Goal: Transaction & Acquisition: Purchase product/service

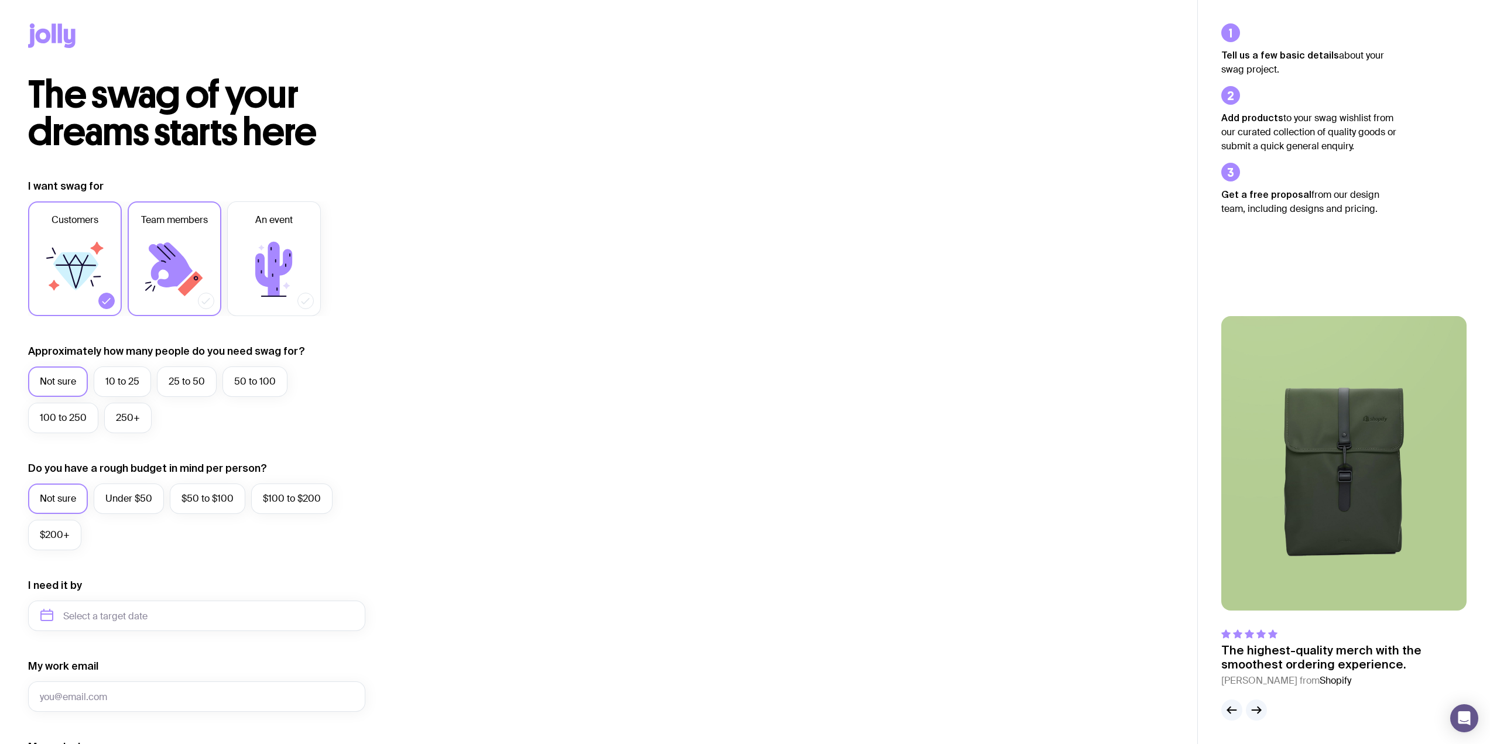
click at [160, 254] on icon at bounding box center [171, 264] width 44 height 45
click at [0, 0] on input "Team members" at bounding box center [0, 0] width 0 height 0
click at [76, 420] on label "100 to 250" at bounding box center [63, 418] width 70 height 30
click at [0, 0] on input "100 to 250" at bounding box center [0, 0] width 0 height 0
click at [225, 506] on label "$50 to $100" at bounding box center [208, 498] width 76 height 30
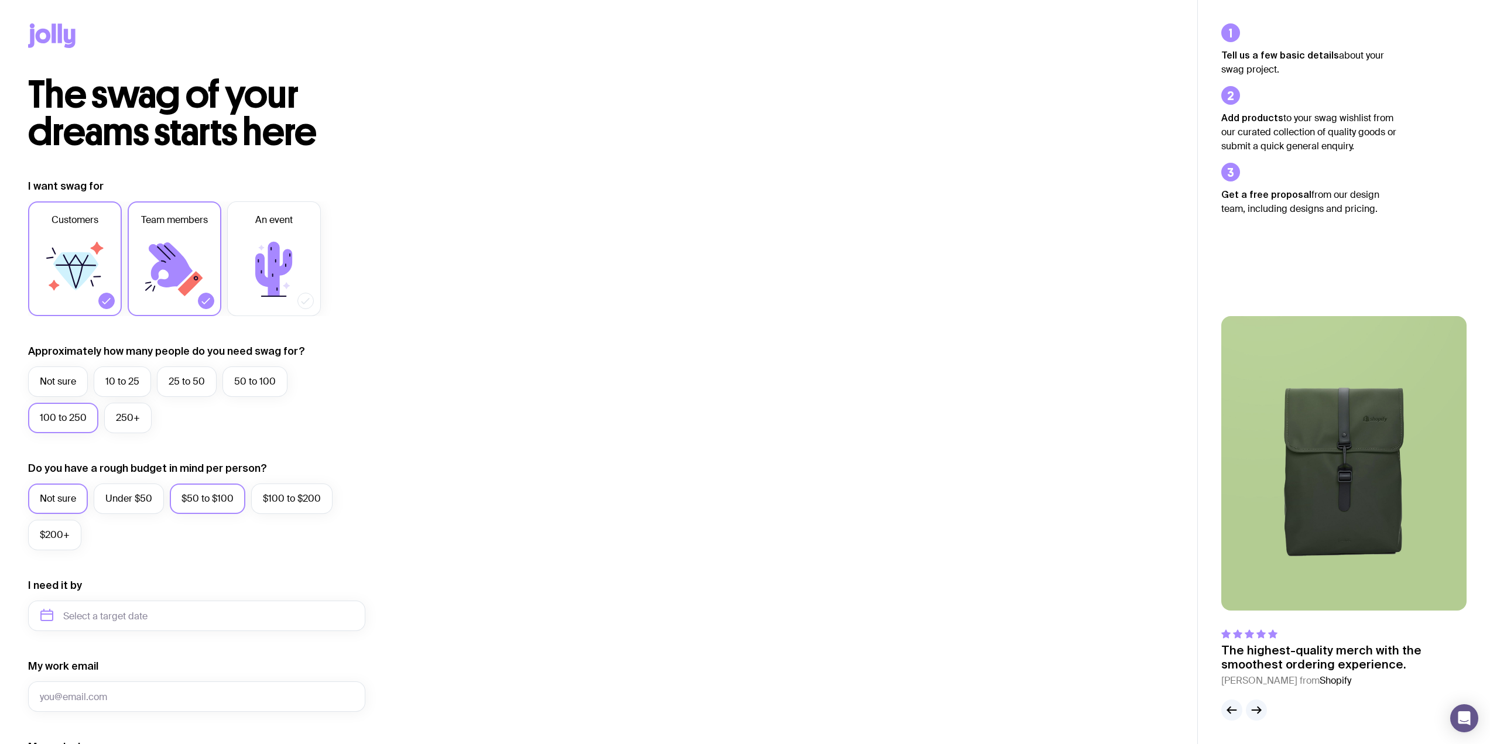
click at [0, 0] on input "$50 to $100" at bounding box center [0, 0] width 0 height 0
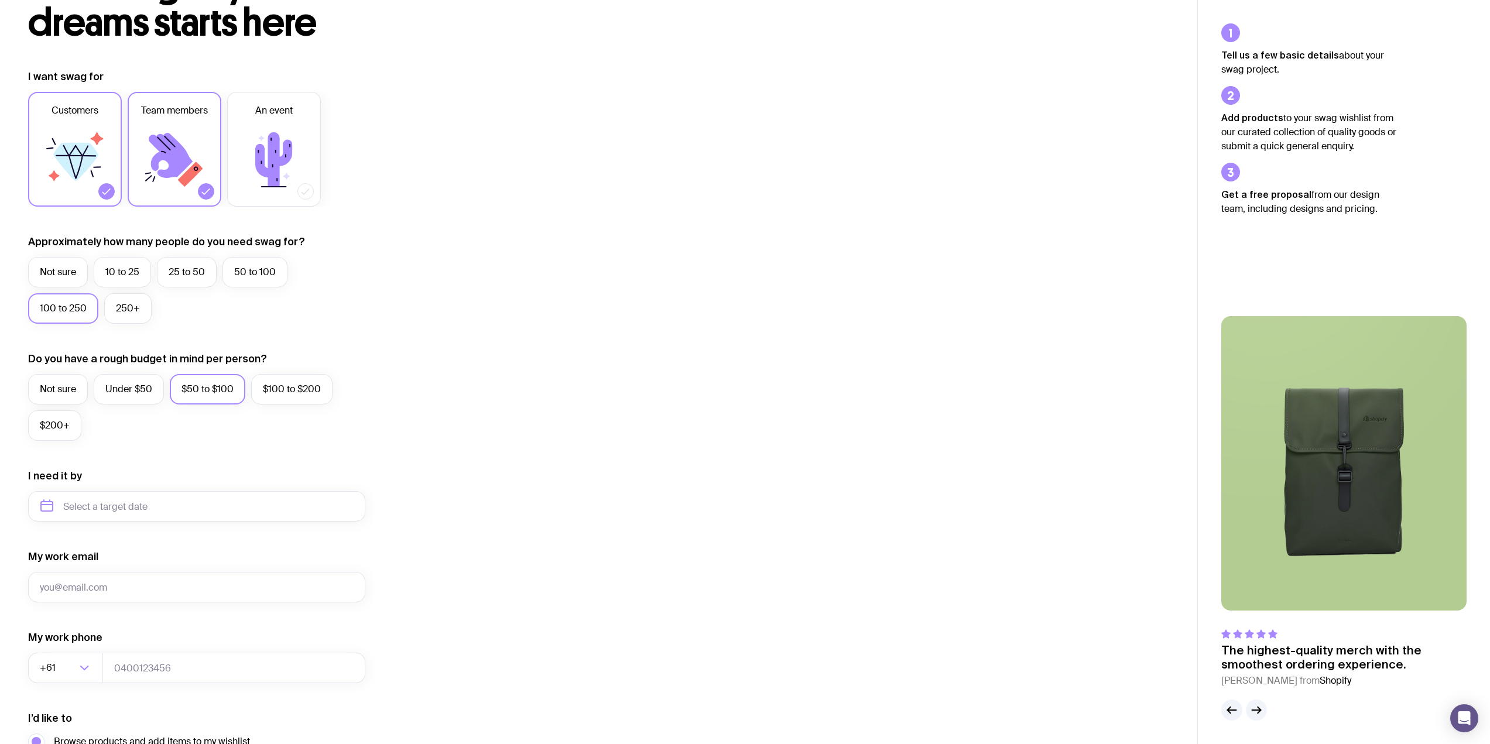
scroll to position [176, 0]
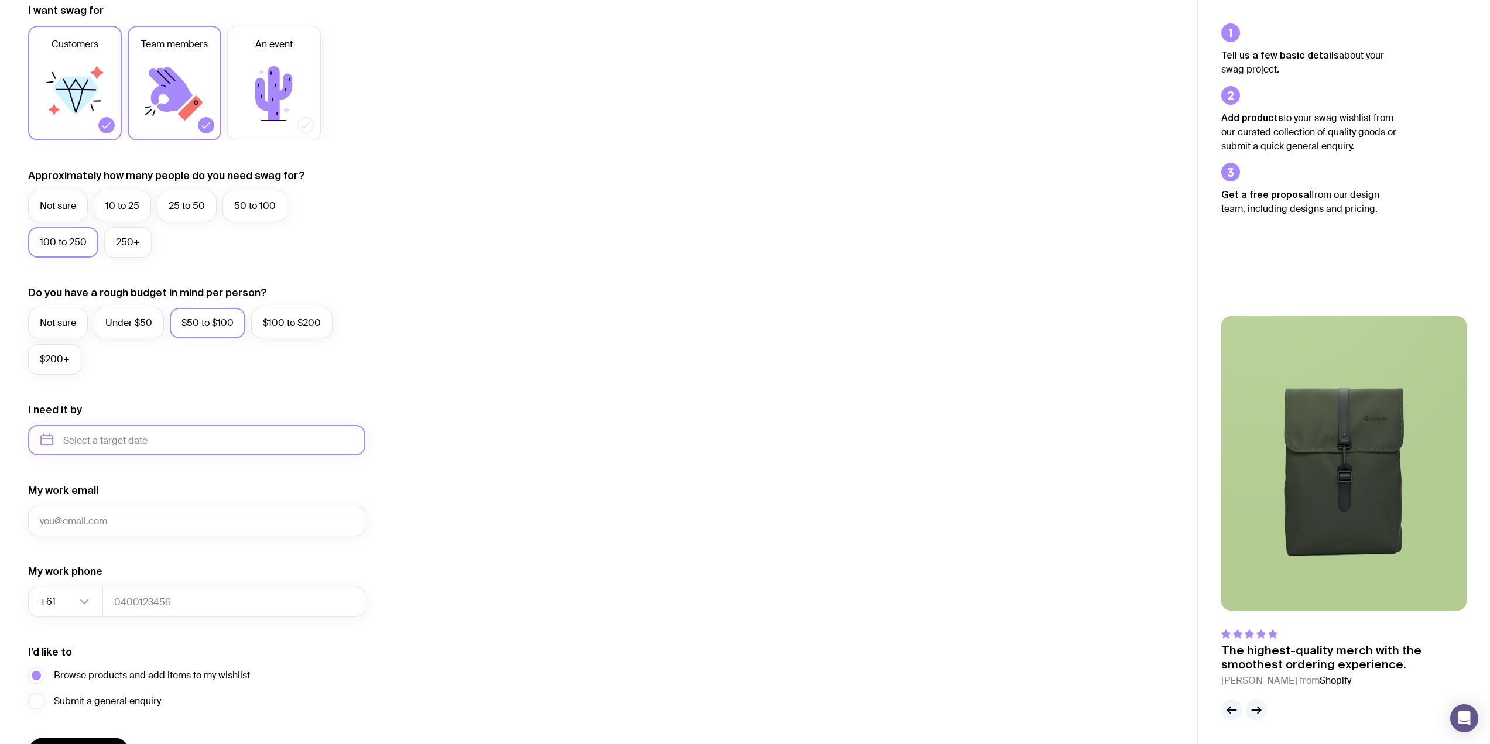
click at [125, 446] on input "text" at bounding box center [196, 440] width 337 height 30
click at [150, 583] on button "Dec" at bounding box center [150, 583] width 43 height 23
type input "[DATE]"
click at [105, 519] on input "My work email" at bounding box center [196, 521] width 337 height 30
type input "[EMAIL_ADDRESS][DOMAIN_NAME]"
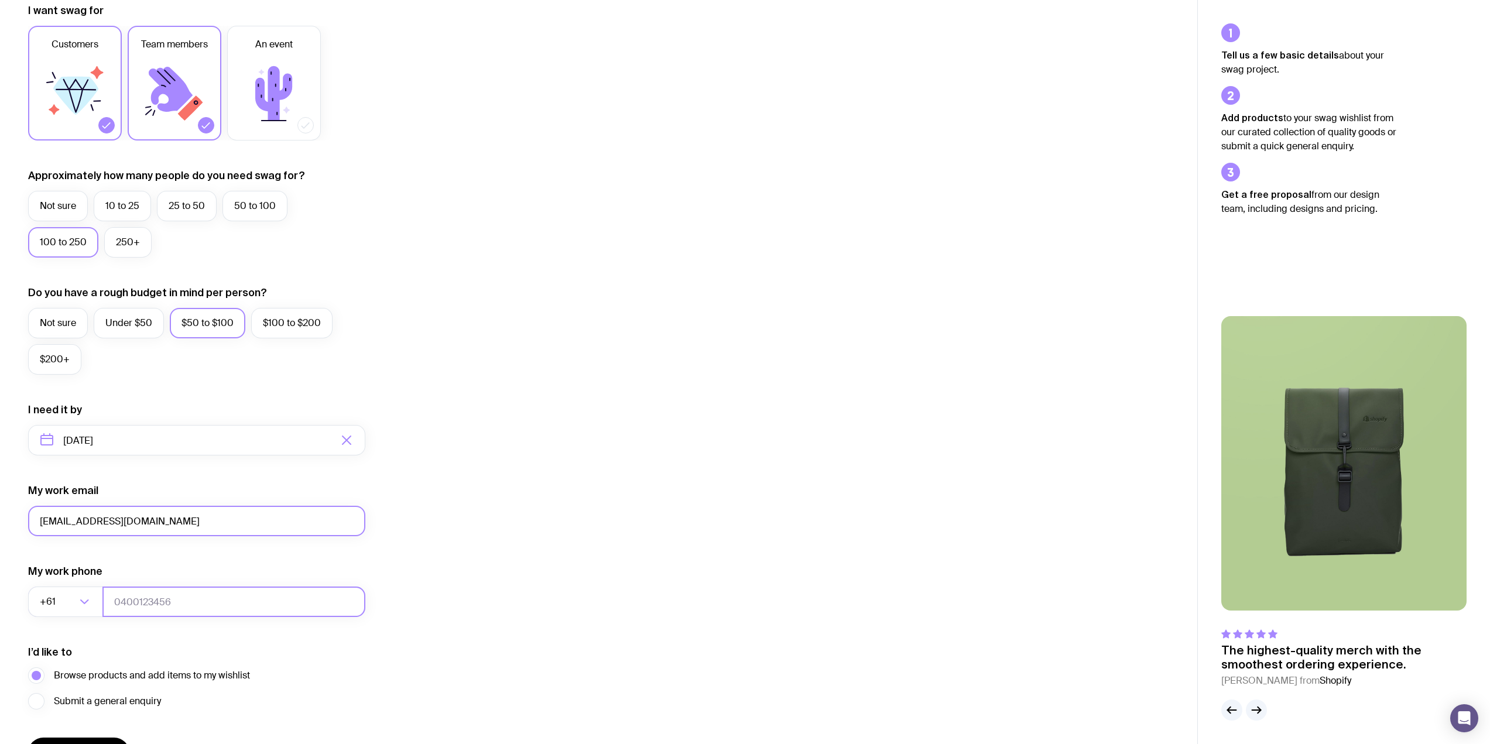
type input "0422334636"
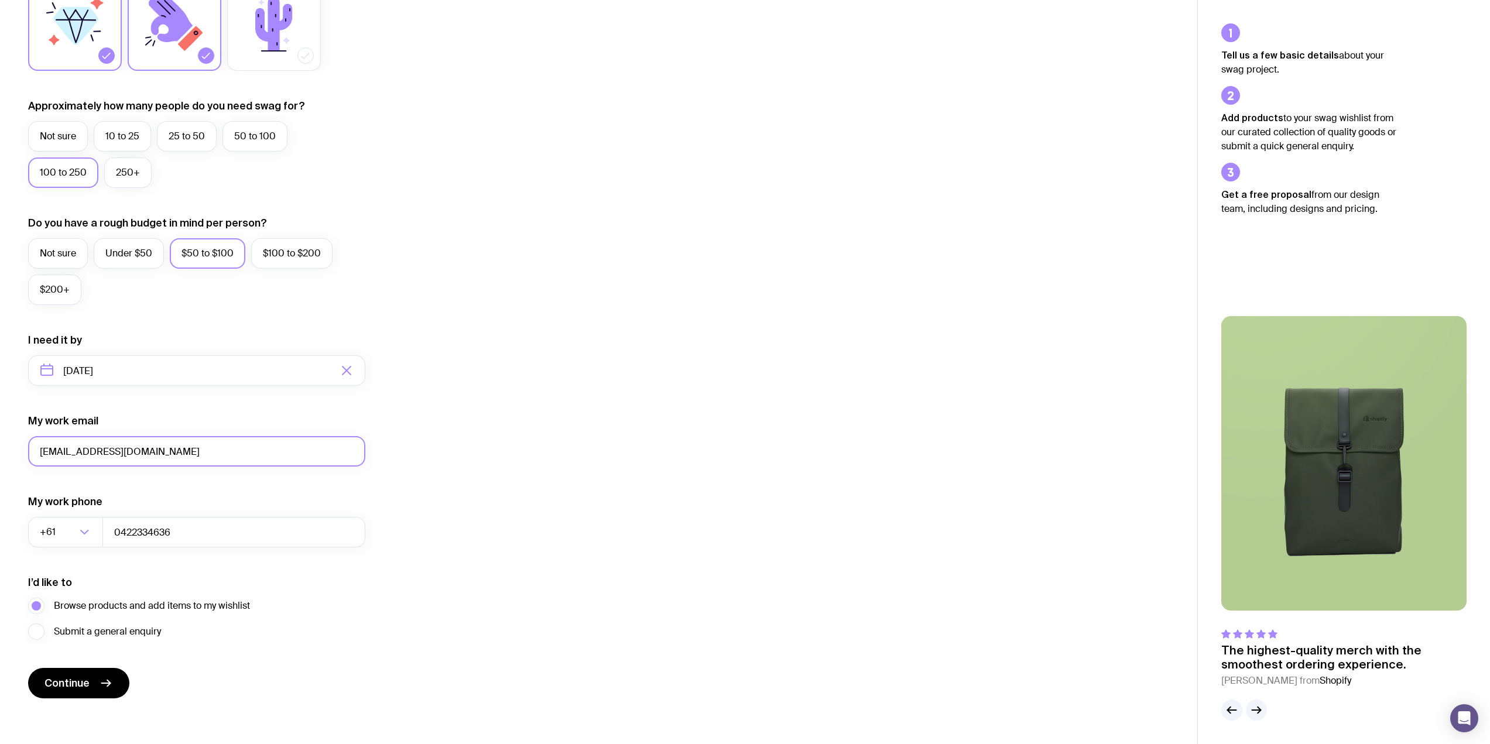
scroll to position [251, 0]
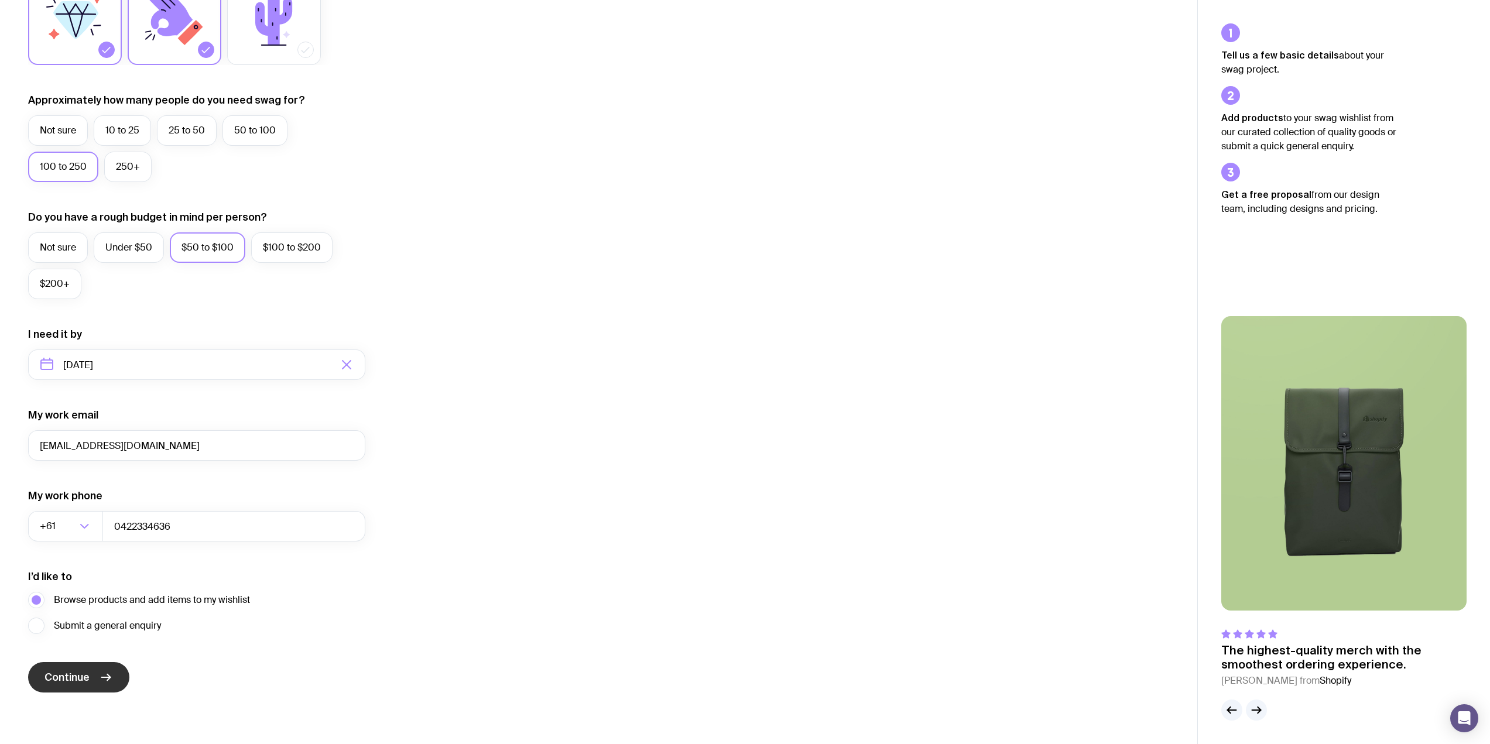
click at [77, 675] on span "Continue" at bounding box center [66, 677] width 45 height 14
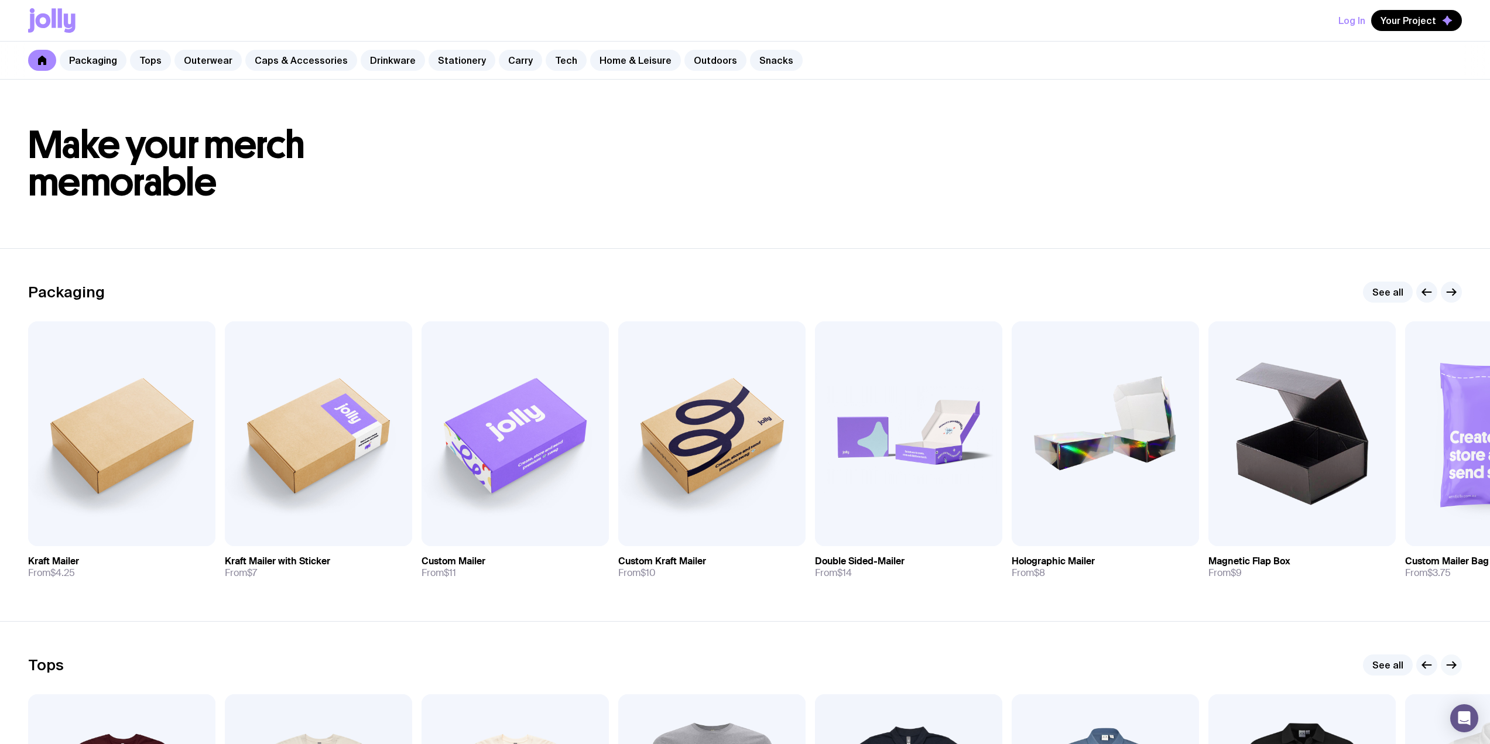
click at [1456, 666] on icon "button" at bounding box center [1451, 665] width 14 height 14
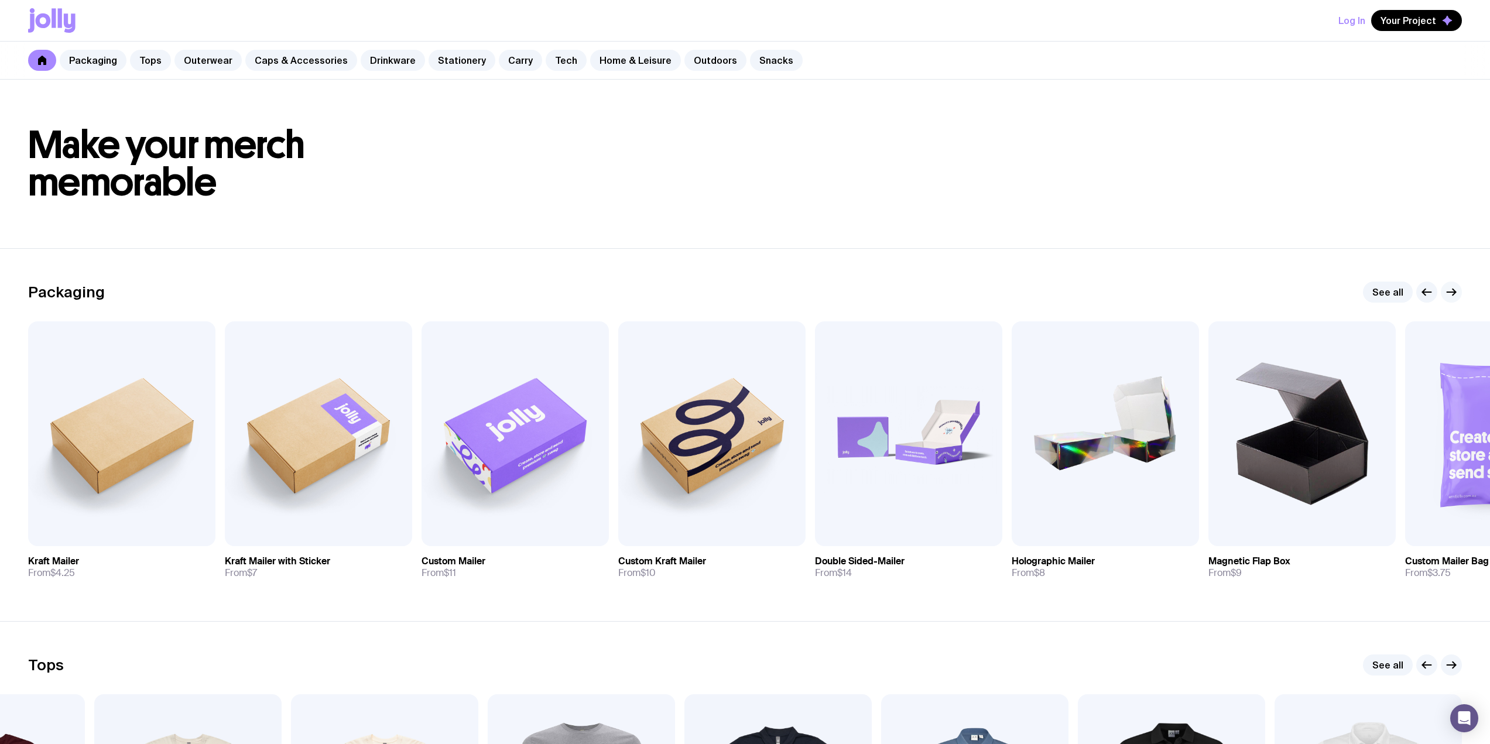
click at [1449, 293] on icon "button" at bounding box center [1451, 292] width 14 height 14
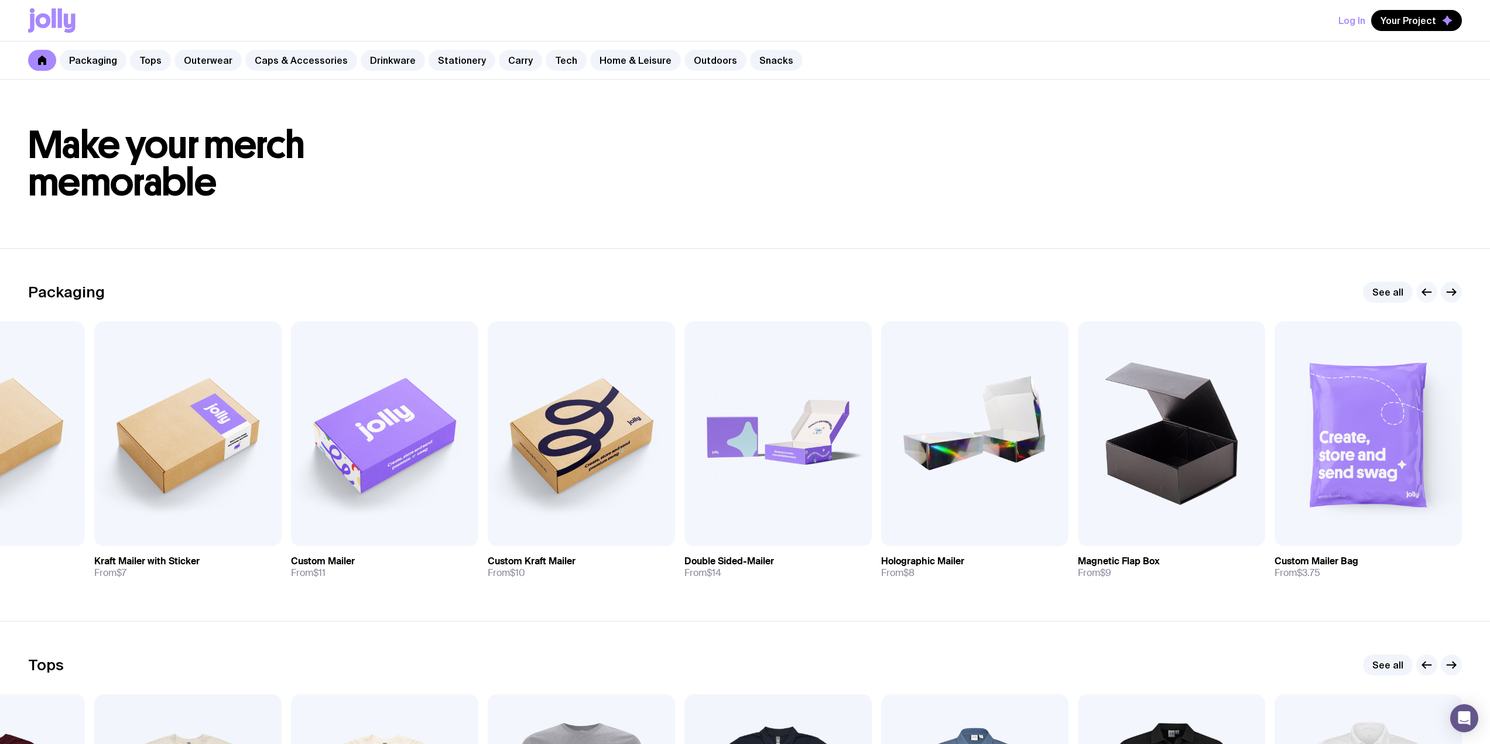
click at [1426, 285] on icon "button" at bounding box center [1426, 292] width 14 height 14
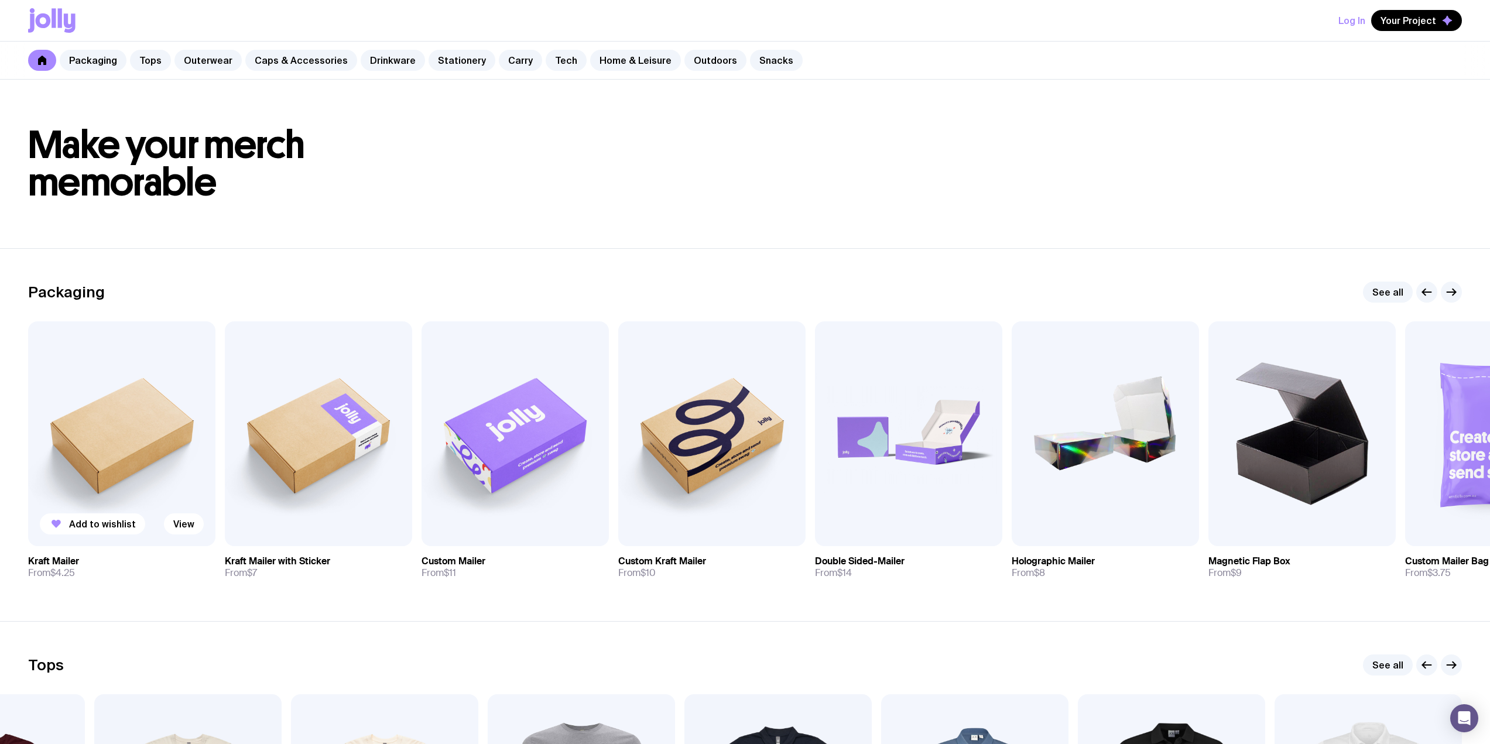
click at [139, 426] on img at bounding box center [121, 433] width 187 height 225
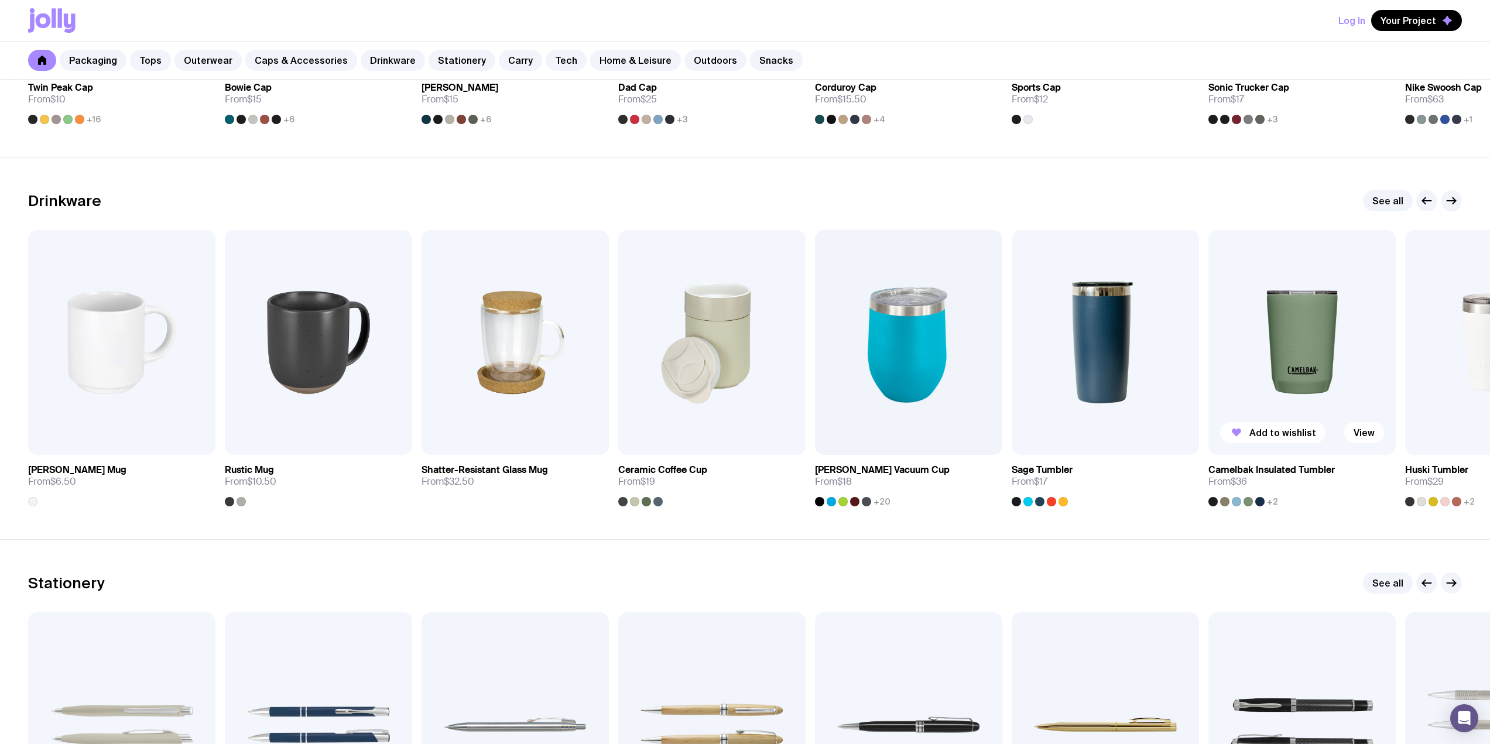
scroll to position [1580, 0]
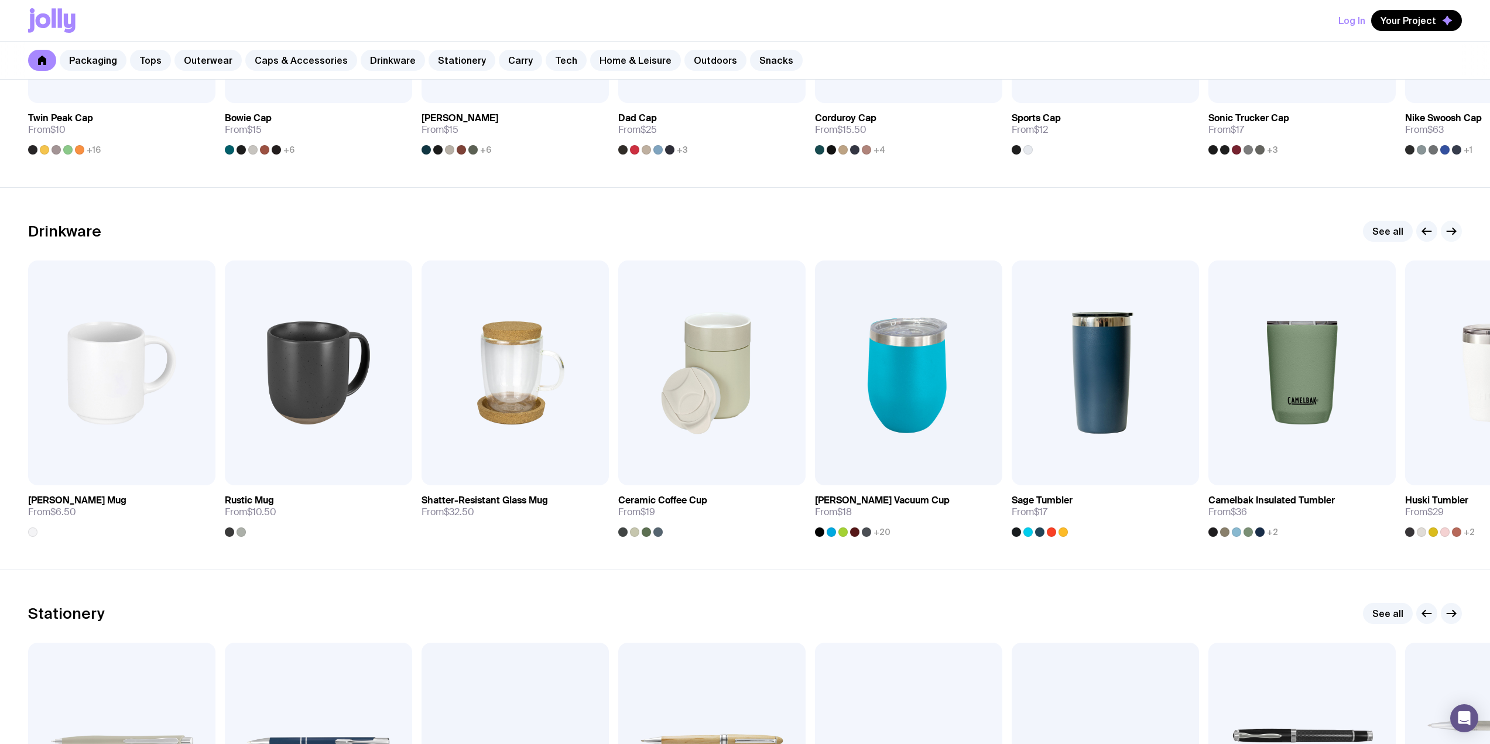
click at [1448, 233] on icon "button" at bounding box center [1451, 231] width 14 height 14
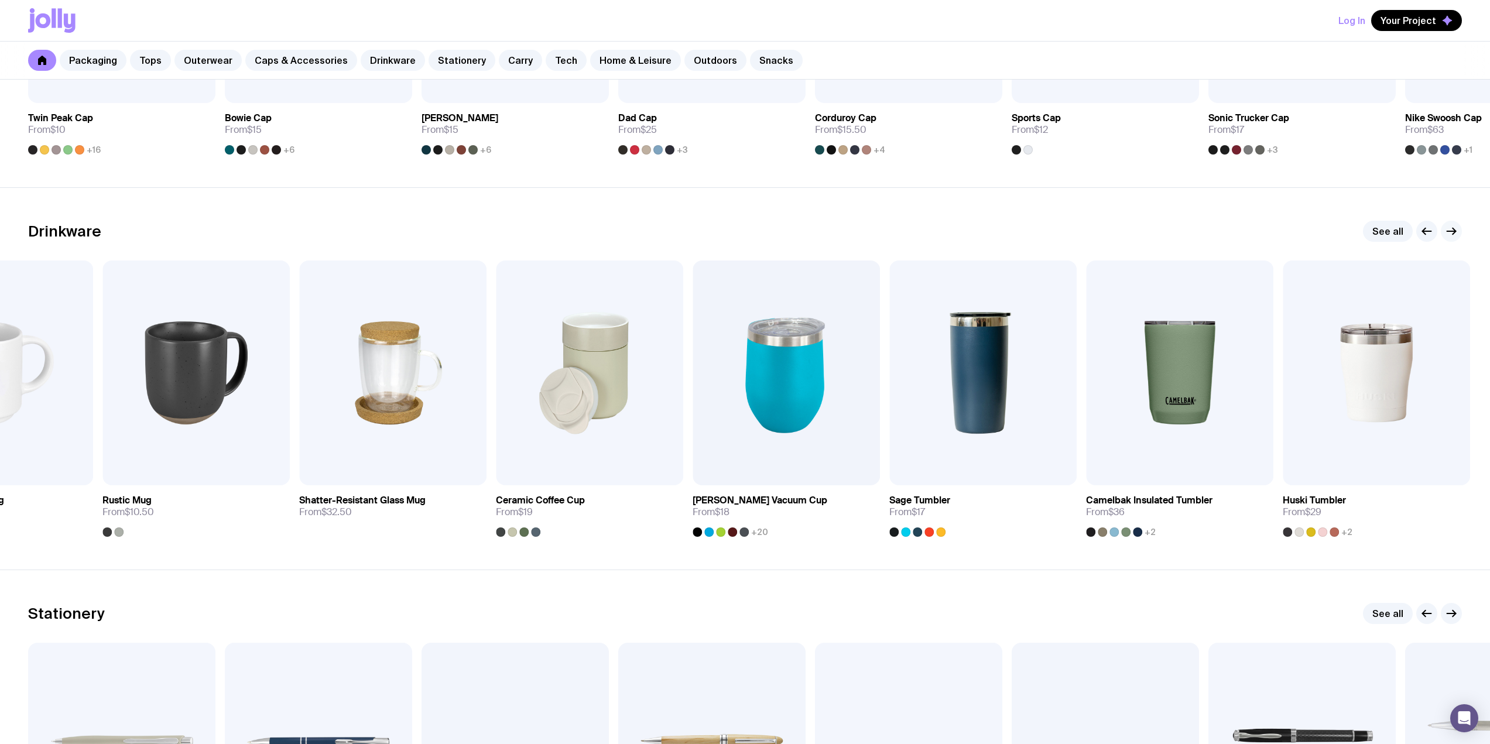
click at [1453, 229] on icon "button" at bounding box center [1451, 231] width 14 height 14
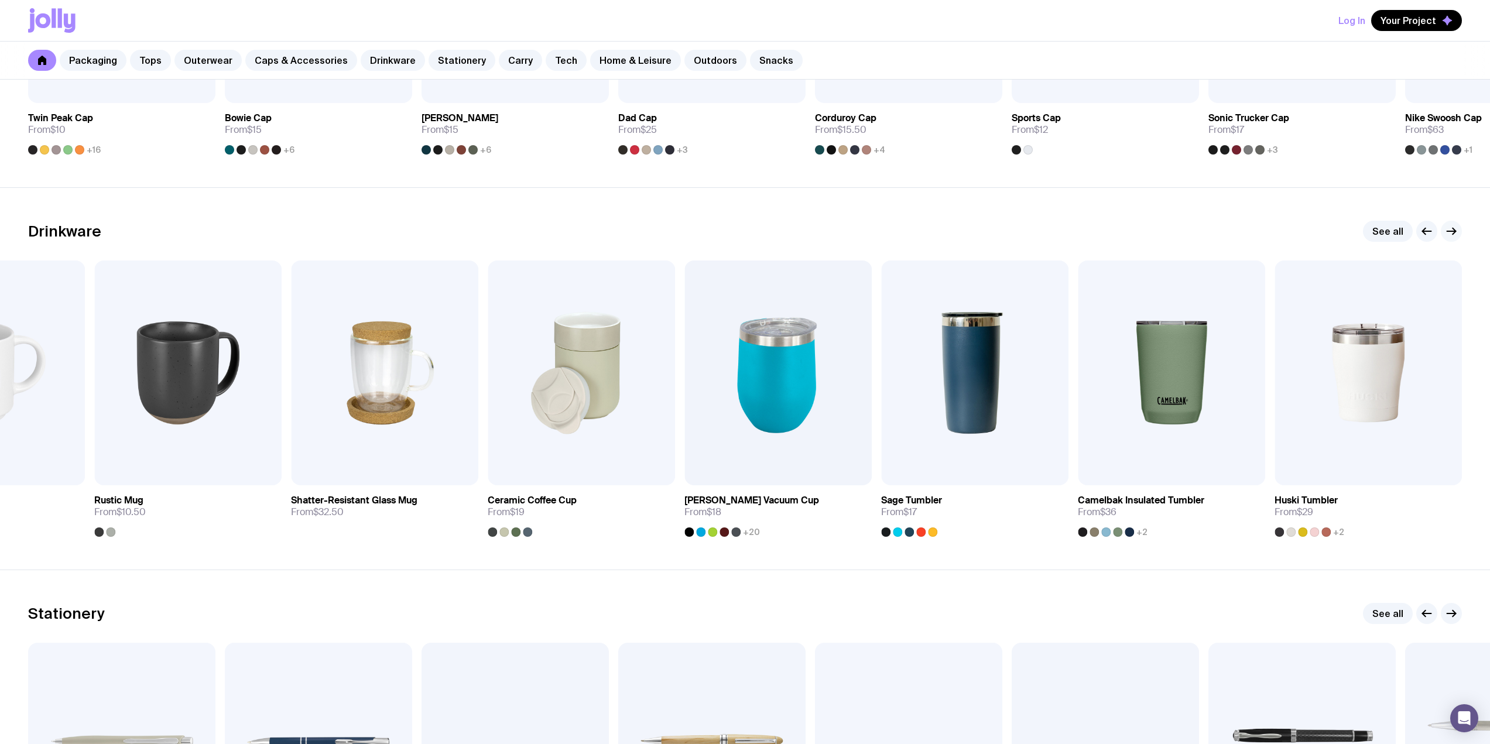
click at [1453, 229] on icon "button" at bounding box center [1451, 231] width 14 height 14
click at [1130, 369] on img at bounding box center [1171, 372] width 187 height 225
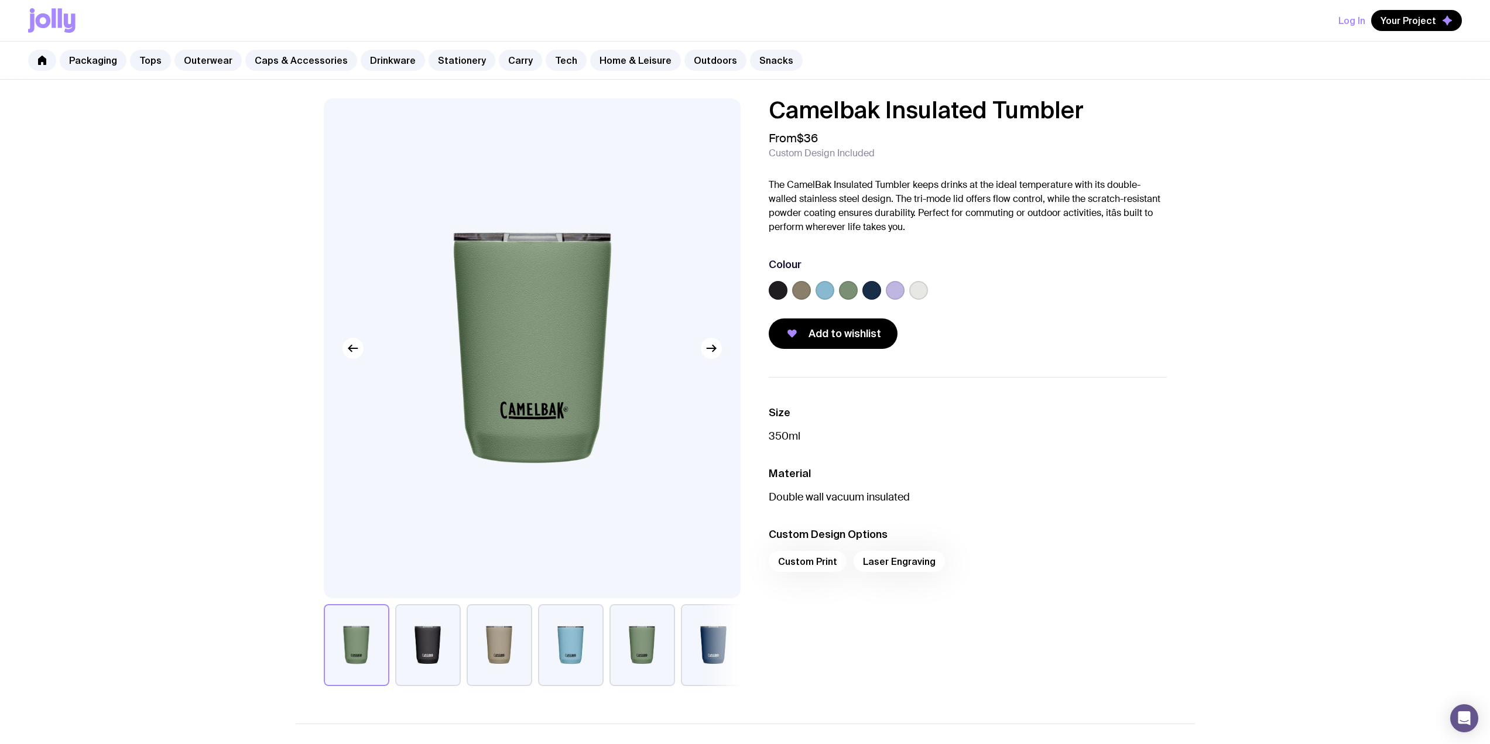
click at [444, 651] on button "button" at bounding box center [428, 645] width 66 height 82
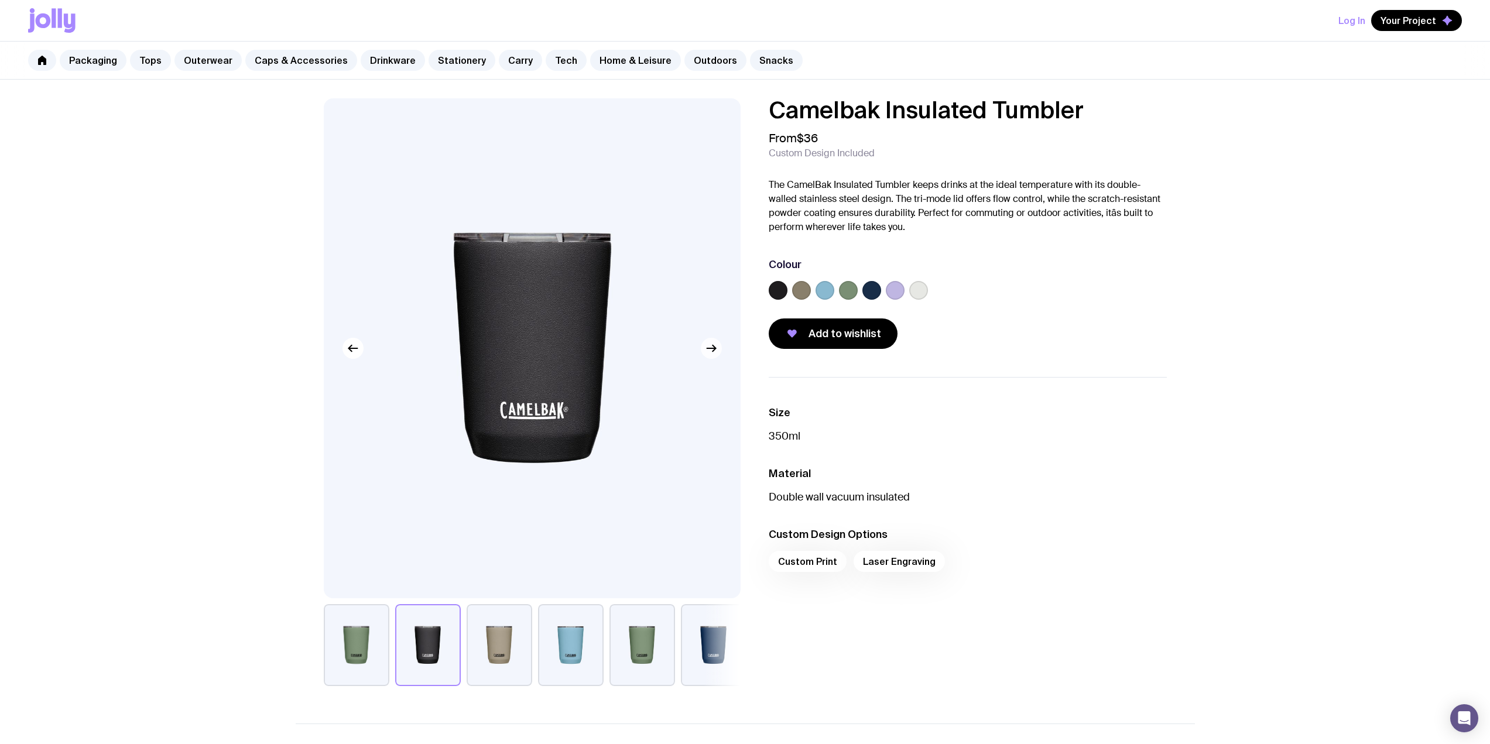
click at [706, 352] on icon "button" at bounding box center [711, 348] width 14 height 14
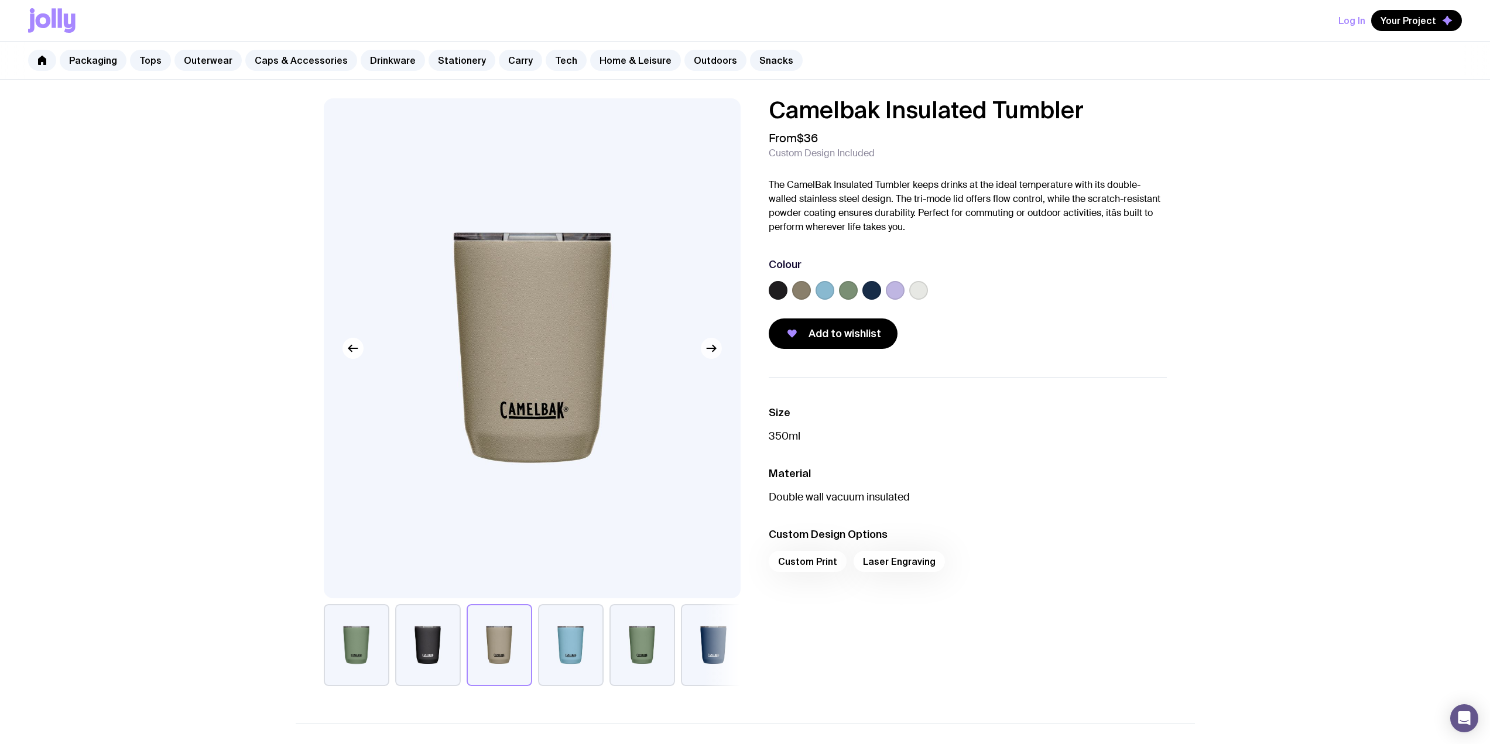
click at [706, 352] on icon "button" at bounding box center [711, 348] width 14 height 14
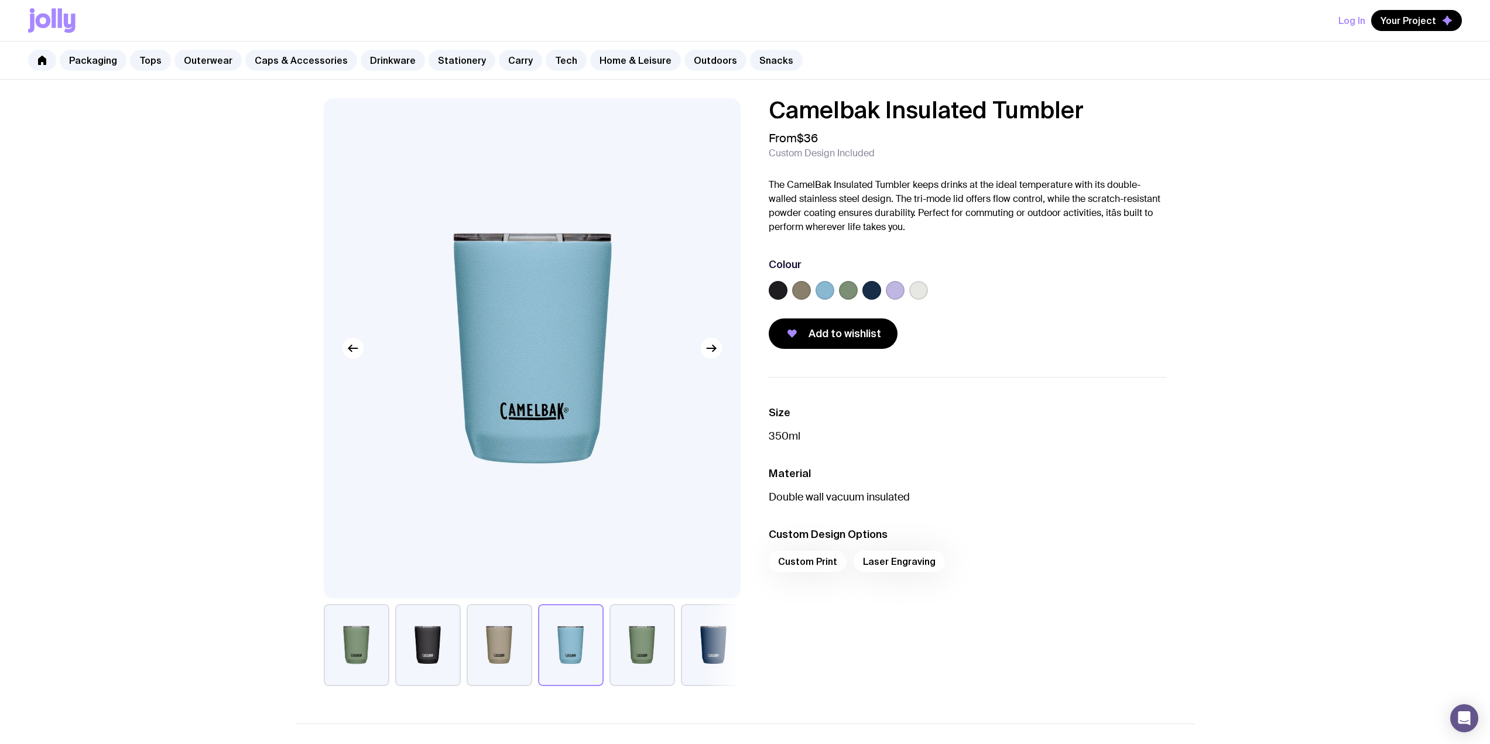
click at [810, 563] on div "Custom Print Laser Engraving" at bounding box center [968, 565] width 398 height 28
click at [893, 560] on div "Custom Print Laser Engraving" at bounding box center [968, 565] width 398 height 28
click at [780, 292] on label at bounding box center [778, 290] width 19 height 19
click at [0, 0] on input "radio" at bounding box center [0, 0] width 0 height 0
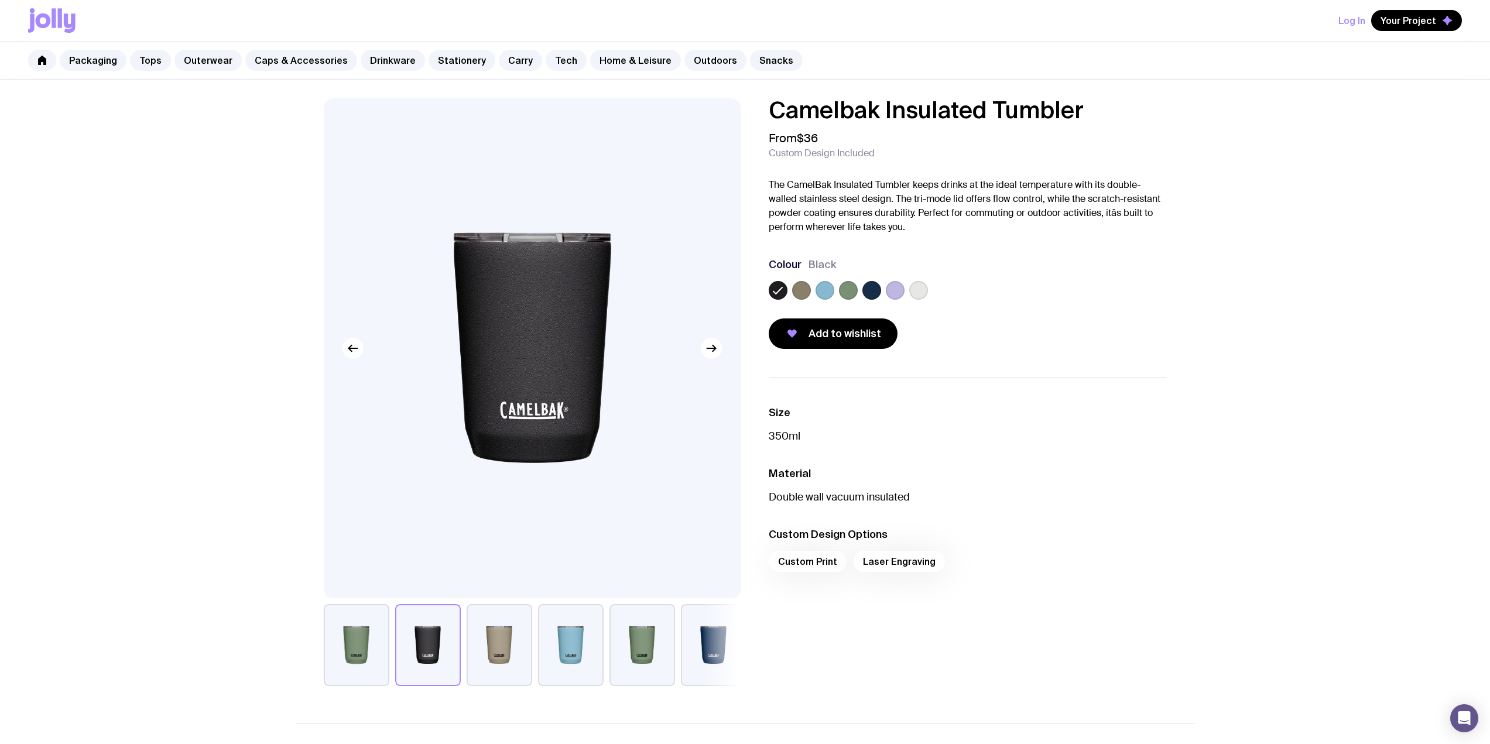
click at [896, 560] on div "Custom Print Laser Engraving" at bounding box center [968, 565] width 398 height 28
click at [842, 326] on button "Add to wishlist" at bounding box center [833, 333] width 129 height 30
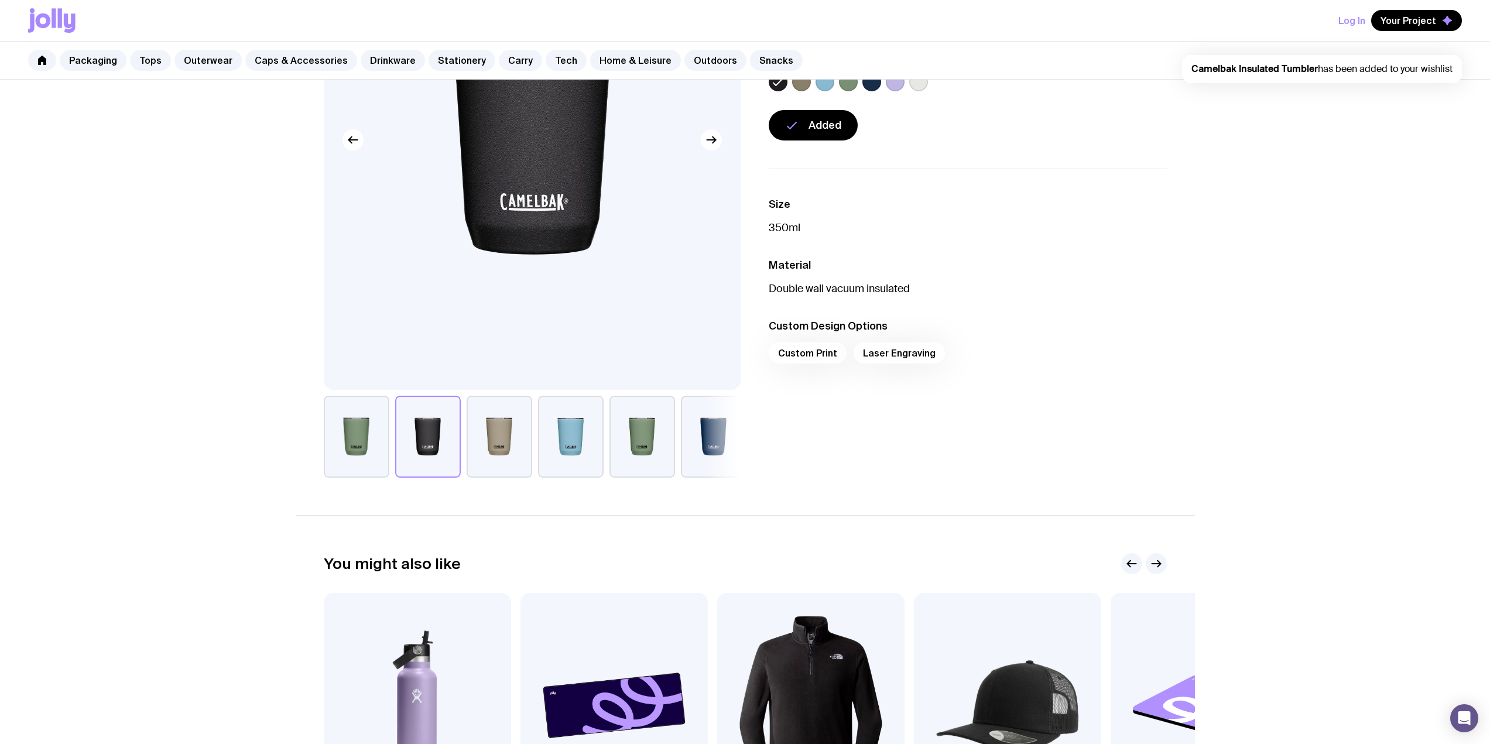
scroll to position [468, 0]
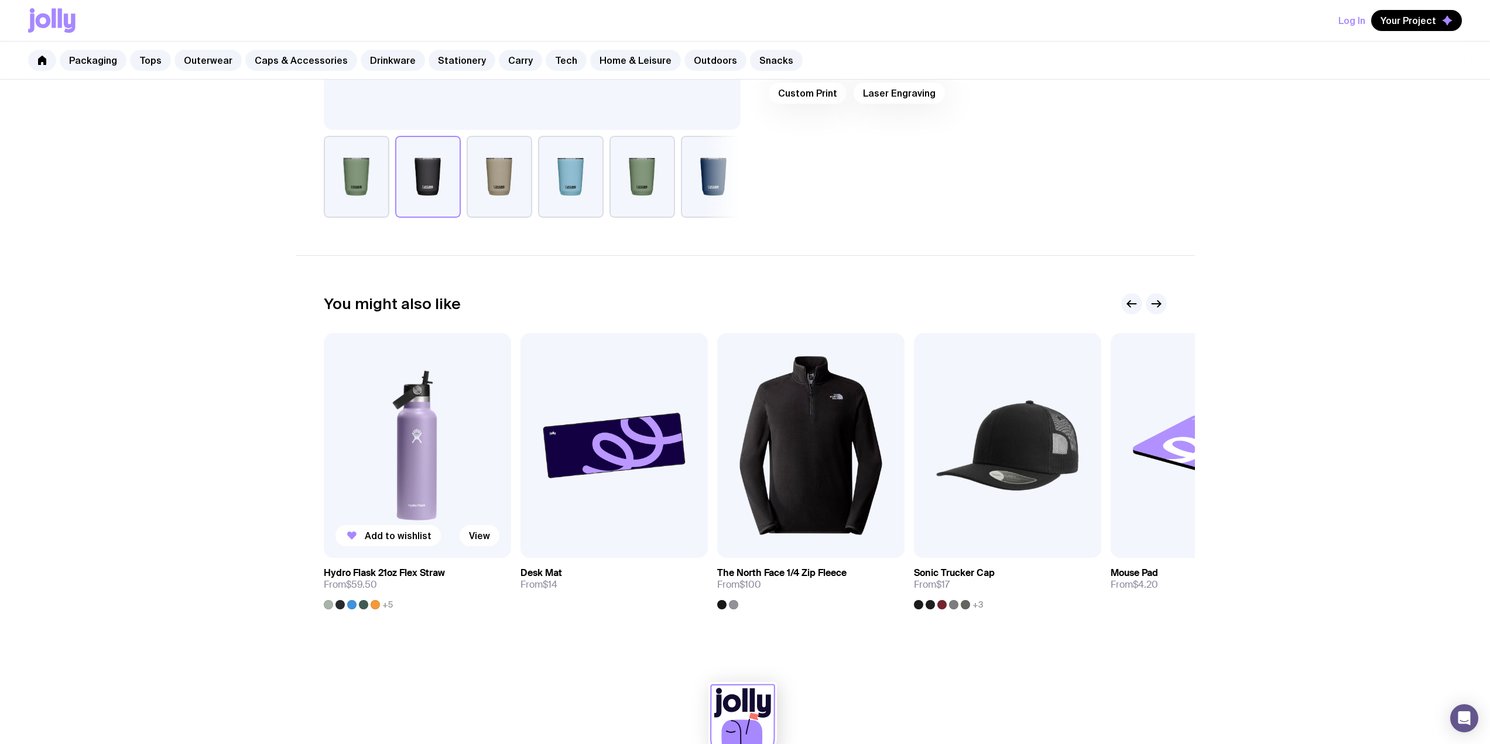
click at [409, 446] on img at bounding box center [417, 445] width 187 height 225
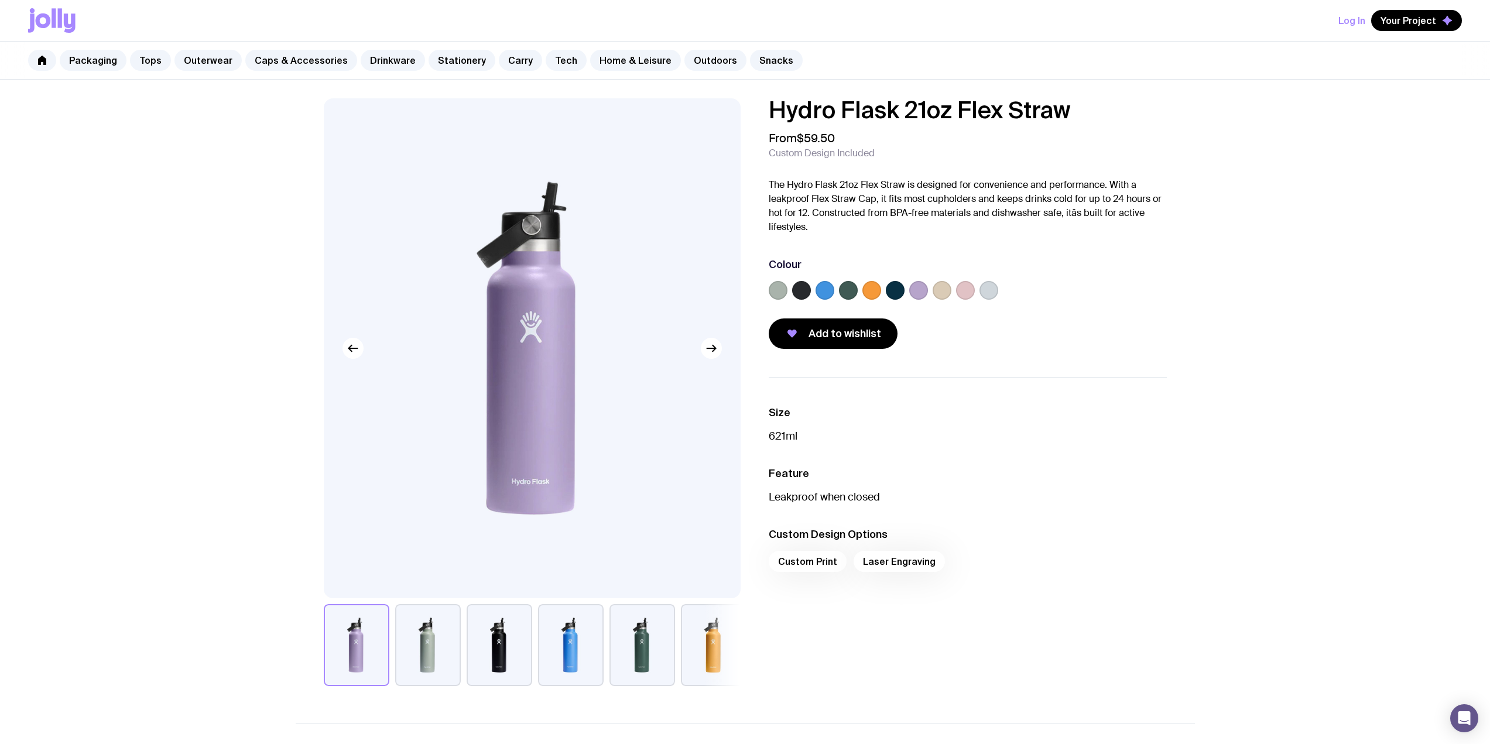
click at [800, 293] on label at bounding box center [801, 290] width 19 height 19
click at [0, 0] on input "radio" at bounding box center [0, 0] width 0 height 0
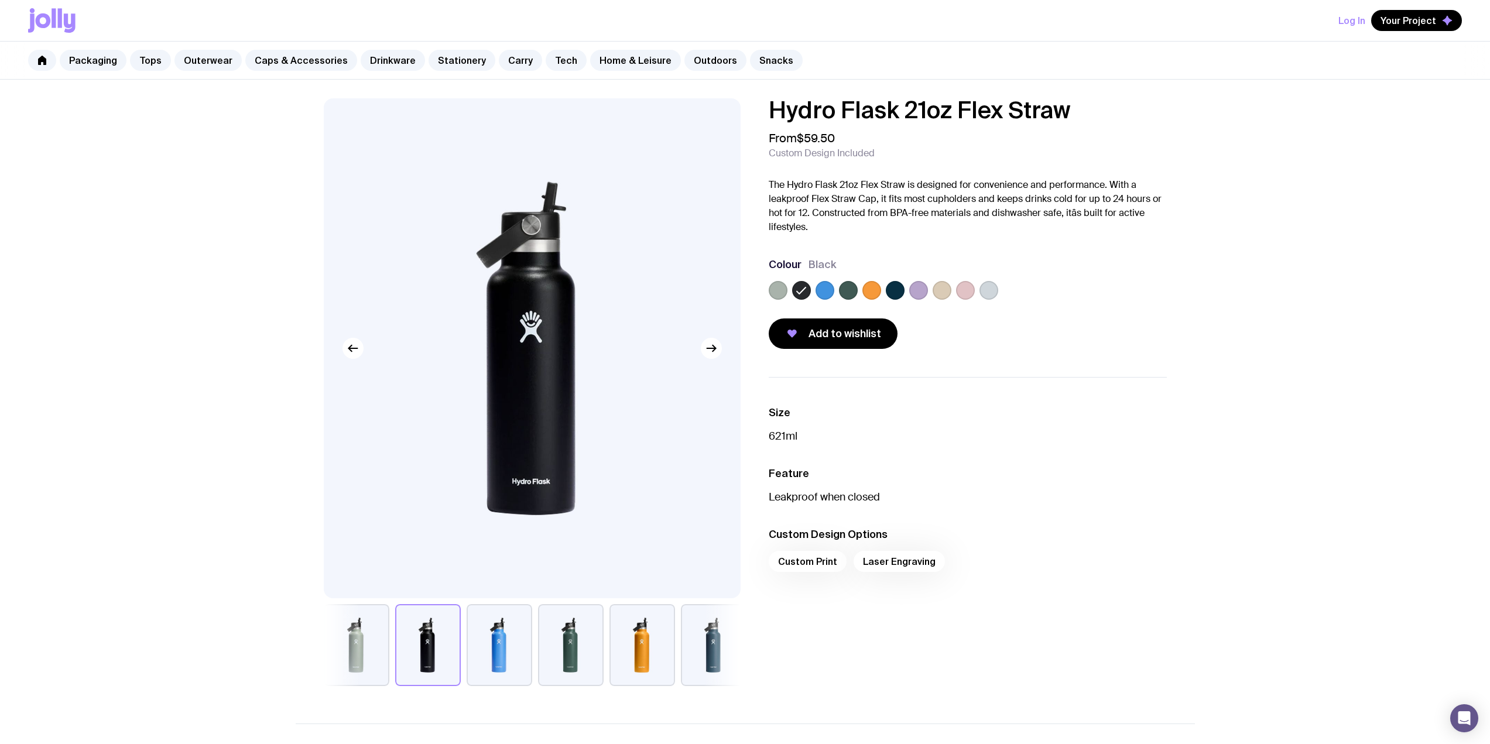
click at [888, 566] on div "Custom Print Laser Engraving" at bounding box center [968, 565] width 398 height 28
click at [812, 327] on span "Add to wishlist" at bounding box center [844, 334] width 73 height 14
click at [1412, 22] on span "Your Project" at bounding box center [1408, 21] width 56 height 12
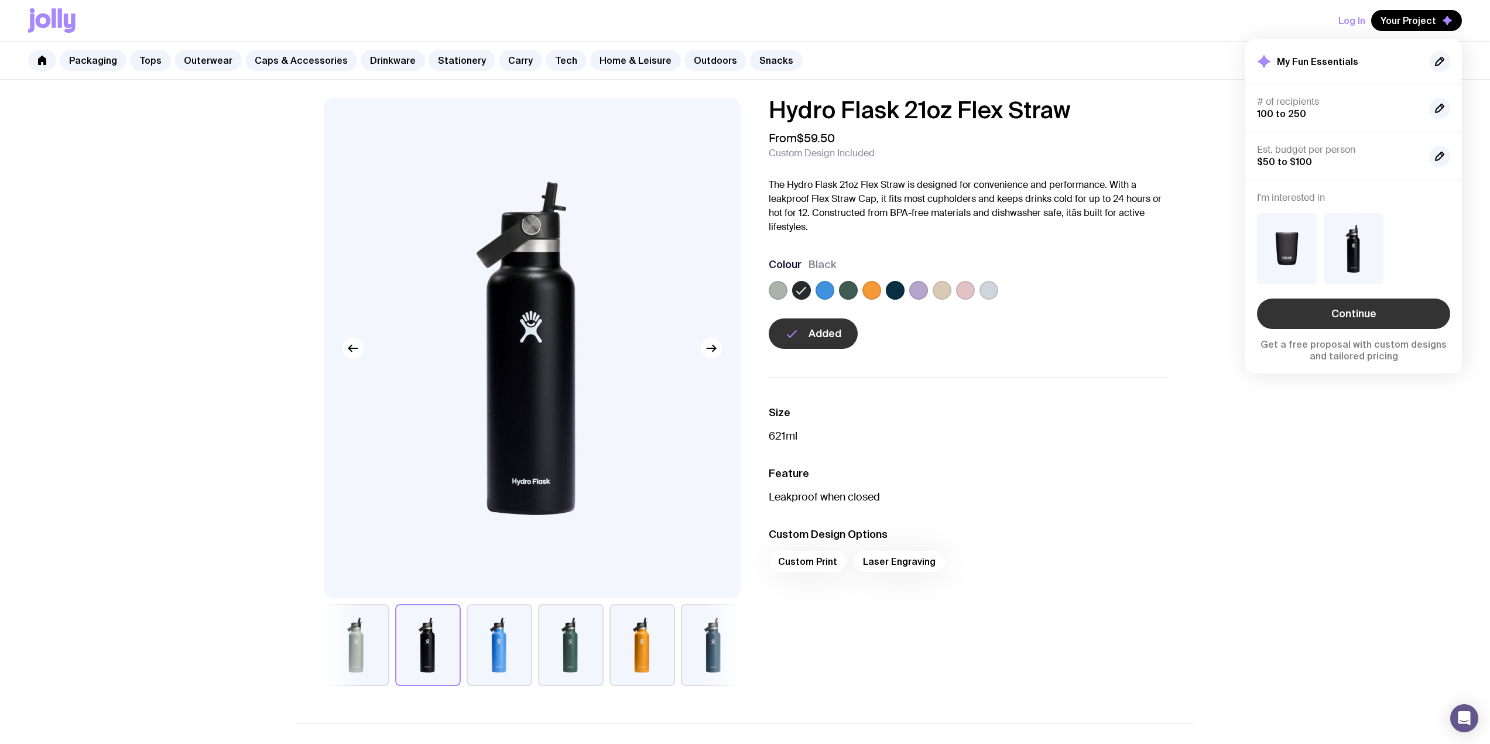
click at [1326, 316] on link "Continue" at bounding box center [1353, 314] width 193 height 30
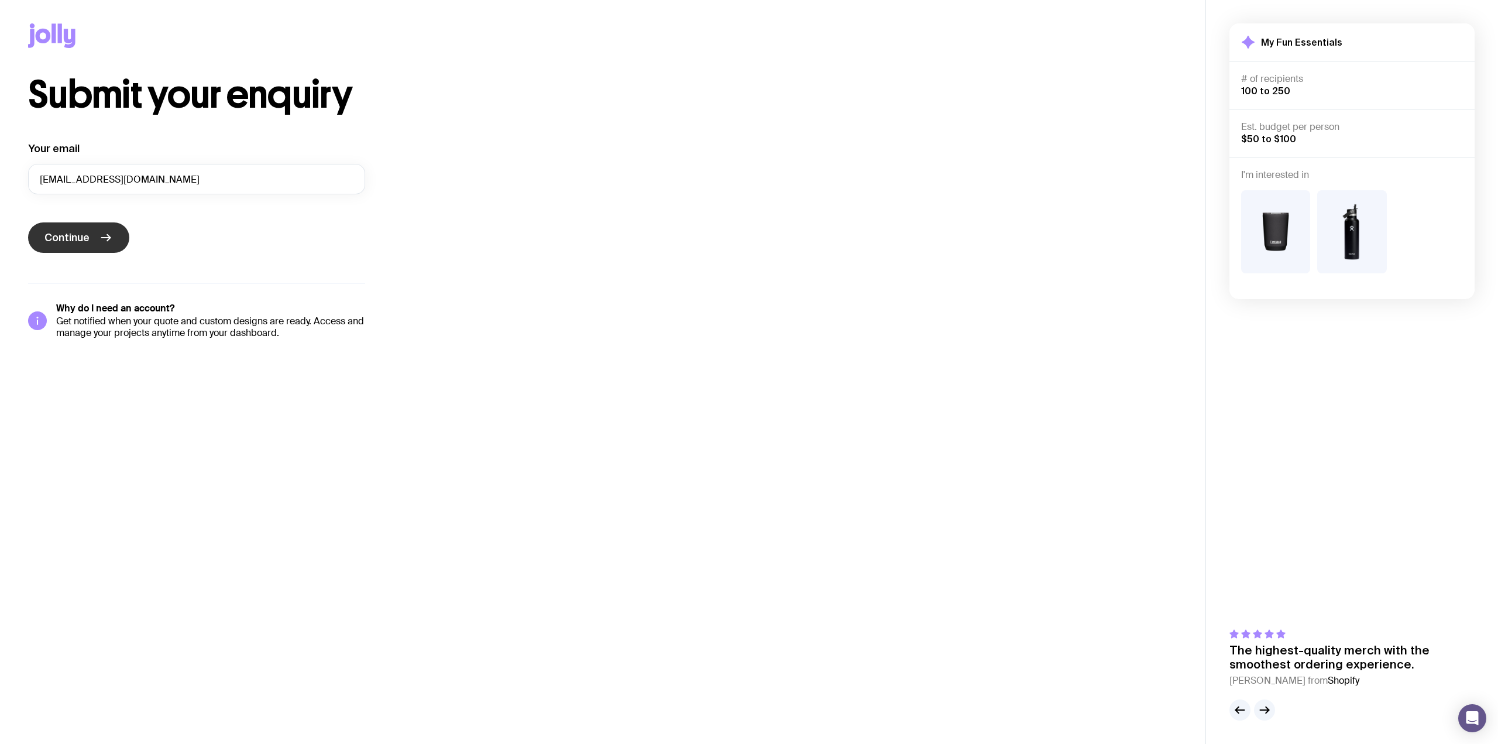
click at [73, 239] on span "Continue" at bounding box center [66, 238] width 45 height 14
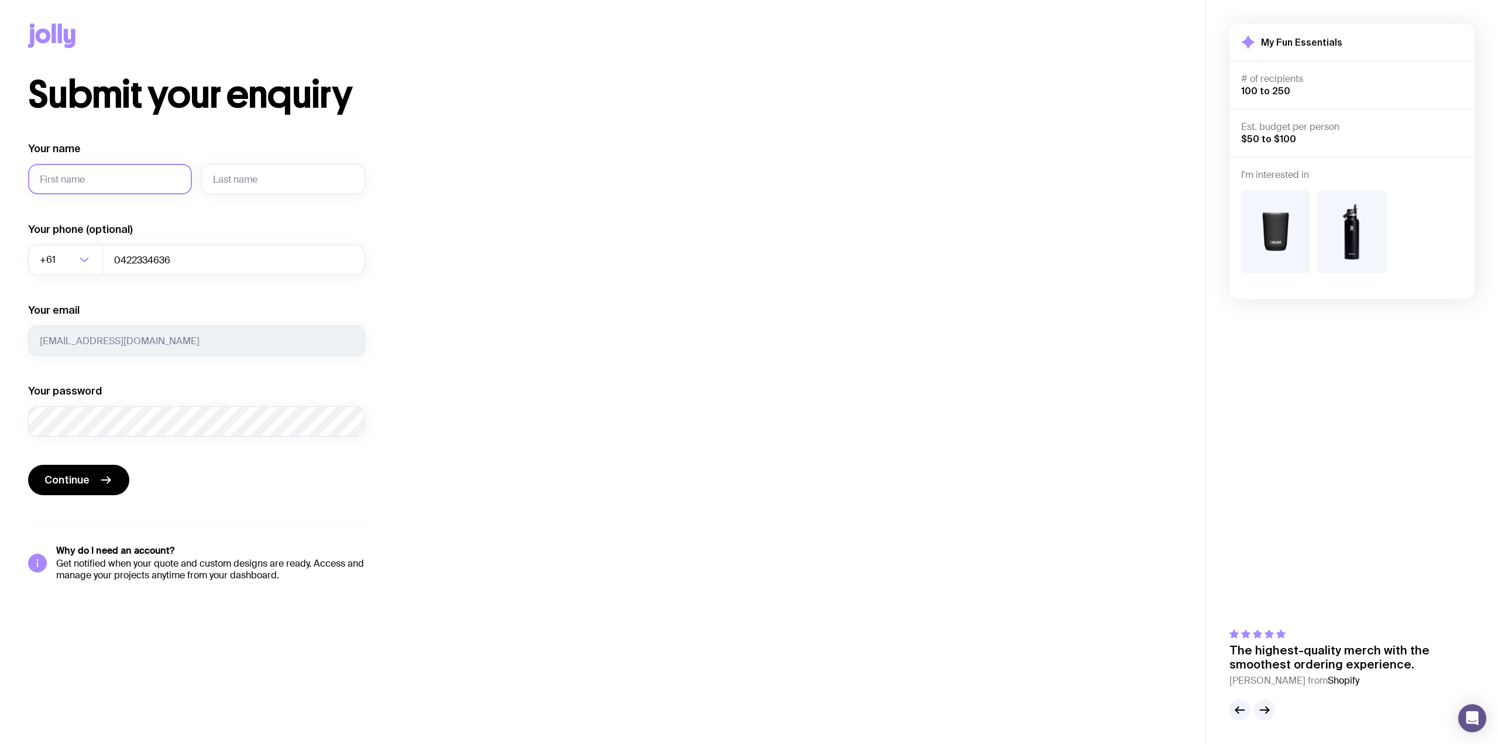
click at [81, 184] on input "Your name" at bounding box center [110, 179] width 164 height 30
type input "Bec"
type input "Stojko"
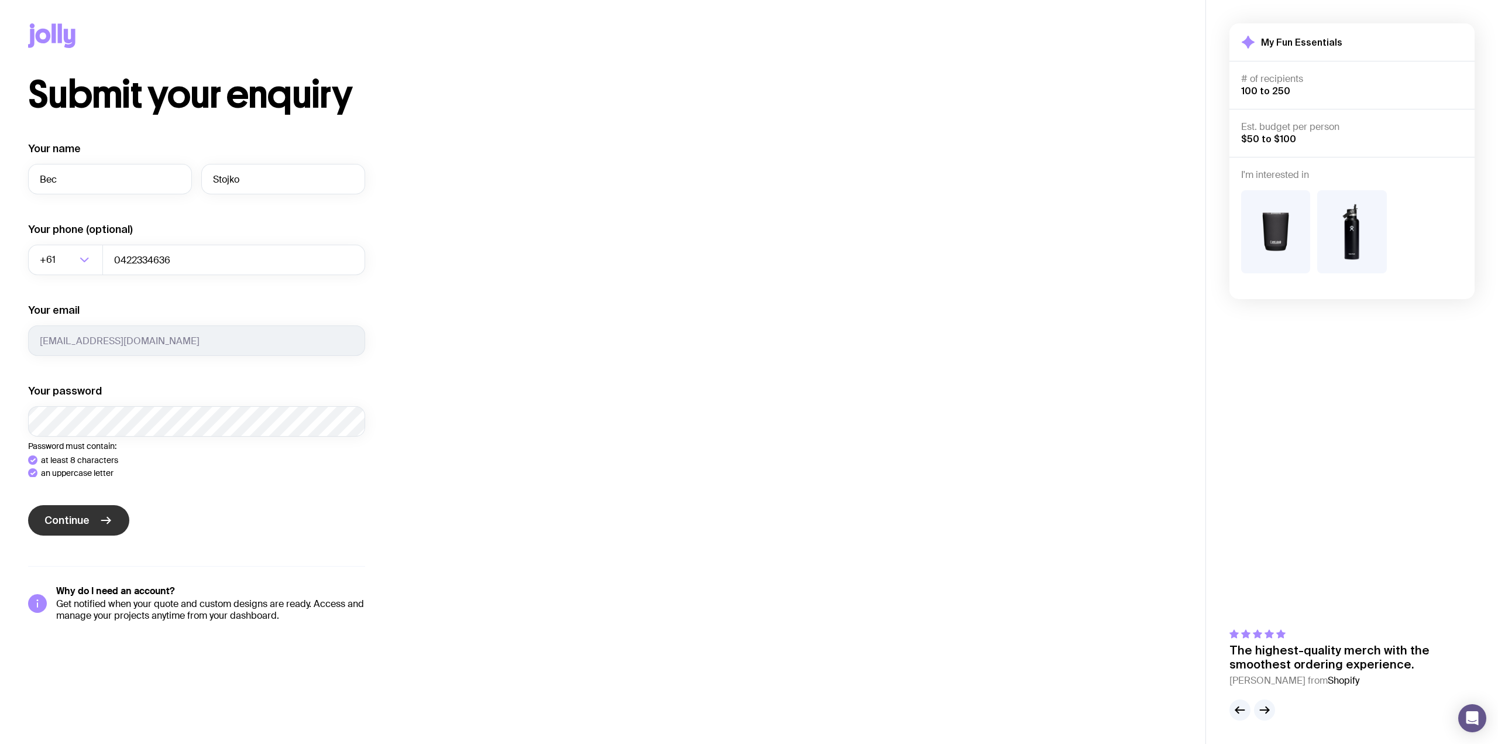
click at [73, 562] on div "Your name [PERSON_NAME] Your phone (optional) +61 Loading... 0422334636 Your em…" at bounding box center [196, 382] width 337 height 480
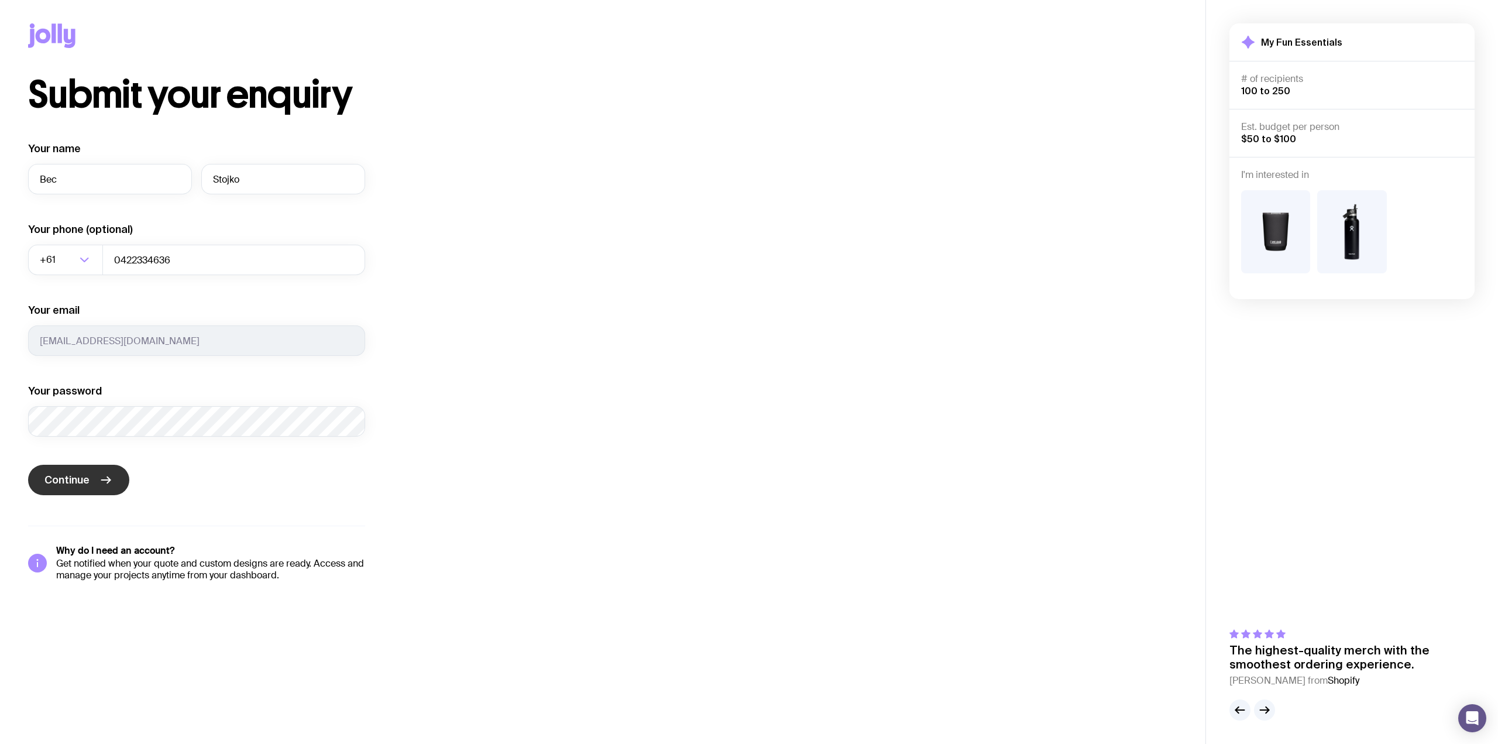
click at [71, 474] on span "Continue" at bounding box center [66, 480] width 45 height 14
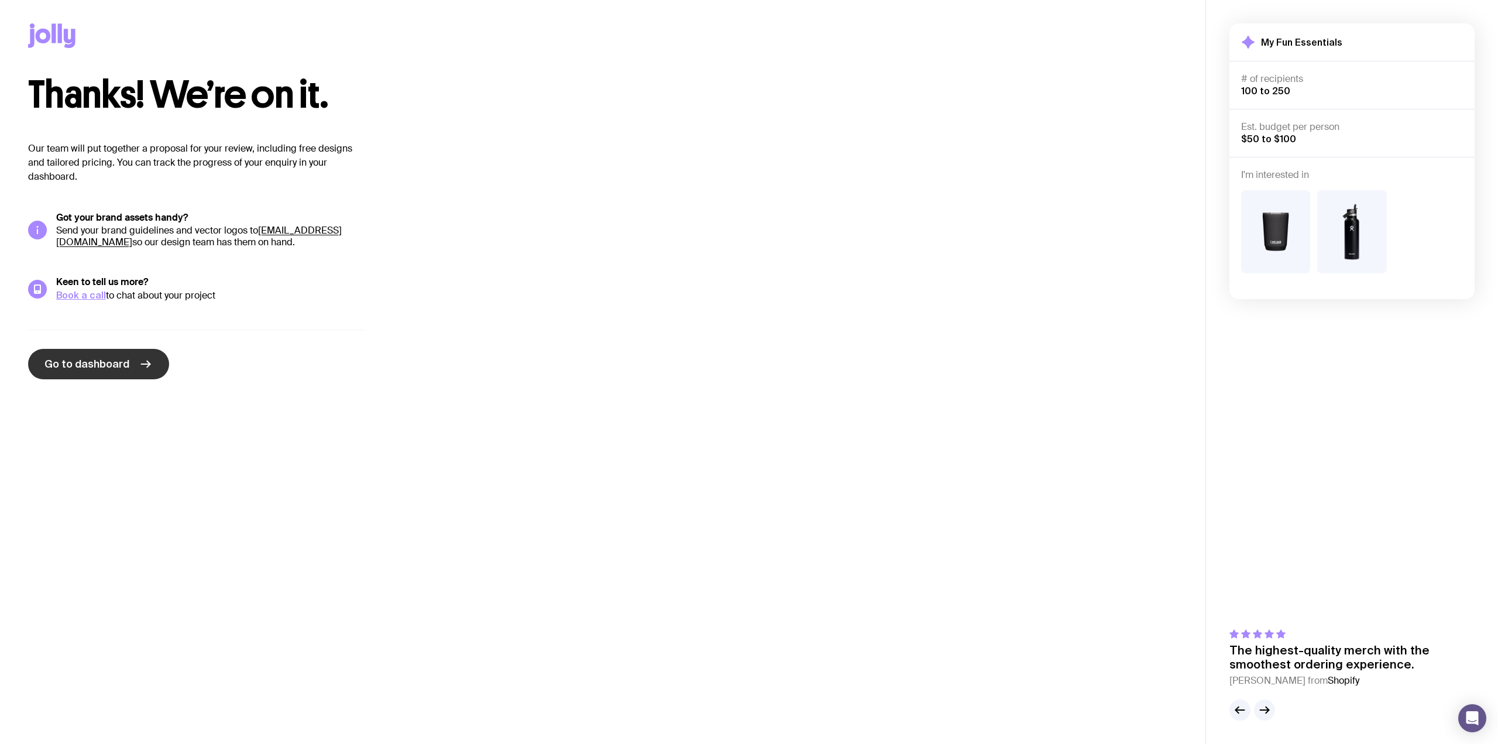
click at [116, 368] on span "Go to dashboard" at bounding box center [86, 364] width 85 height 14
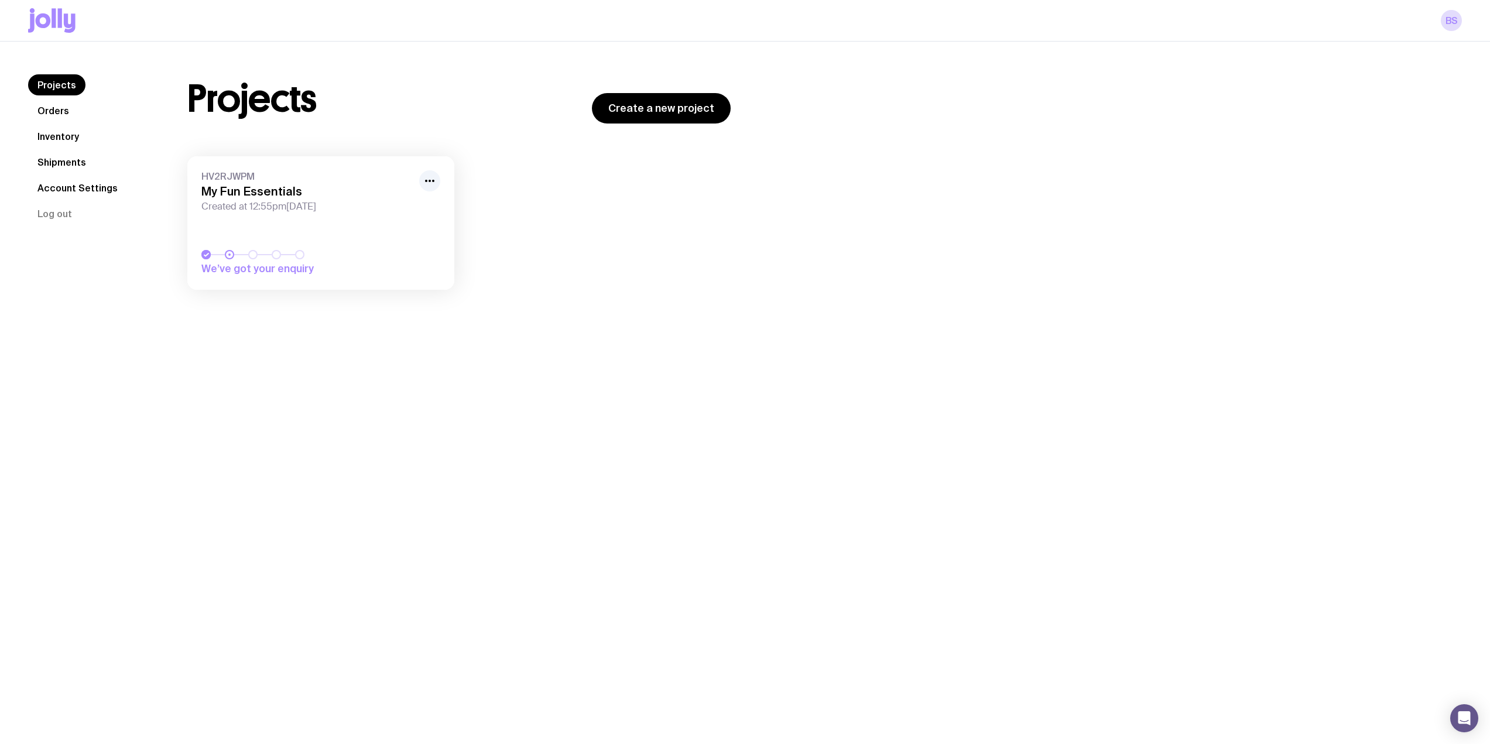
click at [262, 272] on span "We’ve got your enquiry" at bounding box center [283, 269] width 164 height 14
